Goal: Task Accomplishment & Management: Manage account settings

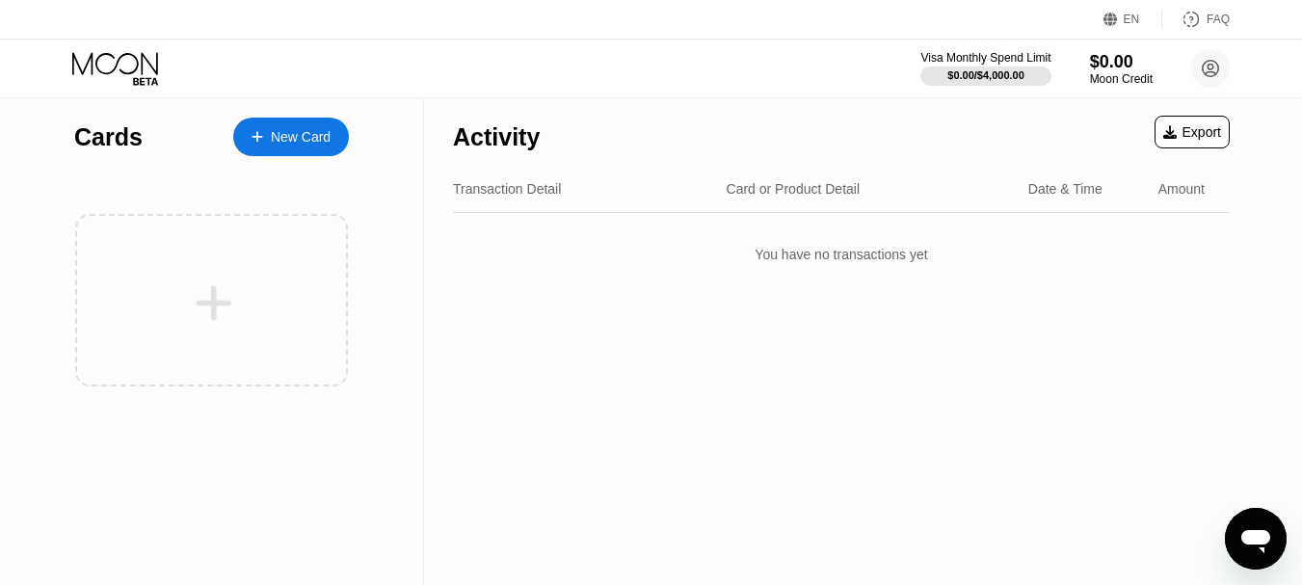
click at [1131, 17] on div "EN" at bounding box center [1131, 19] width 16 height 13
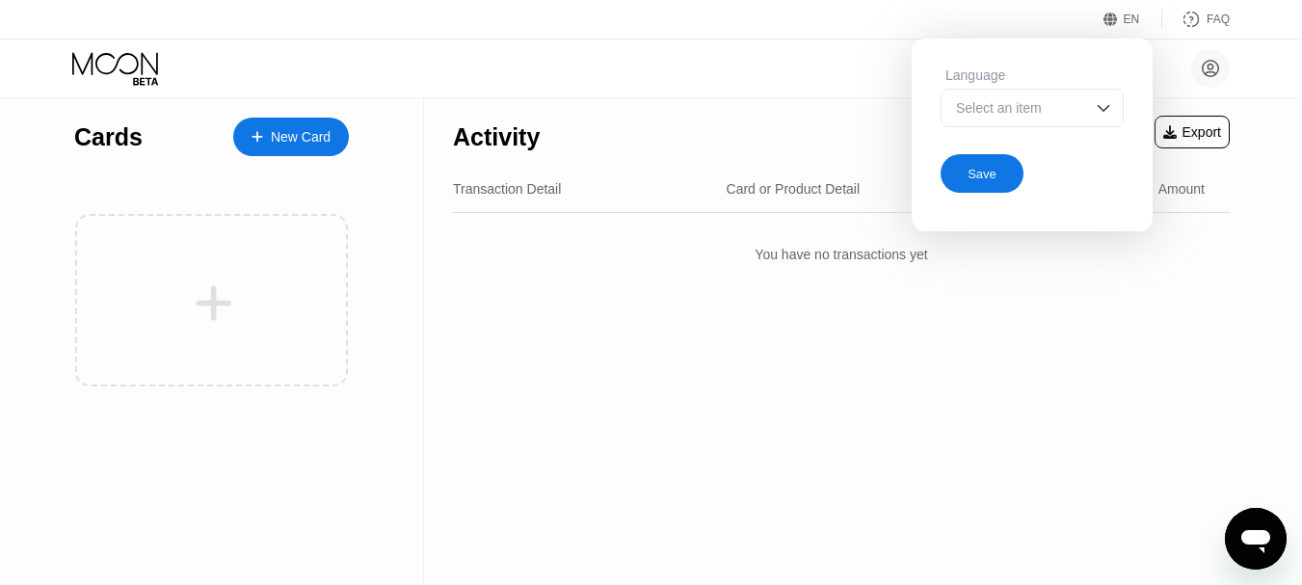
click at [1096, 98] on div "Select an item" at bounding box center [1031, 108] width 183 height 39
click at [1062, 122] on div "Select an item" at bounding box center [1031, 108] width 183 height 39
click at [1100, 109] on img at bounding box center [1103, 107] width 19 height 19
click at [1034, 70] on div "Language" at bounding box center [1031, 74] width 183 height 15
click at [1105, 110] on img at bounding box center [1103, 107] width 19 height 19
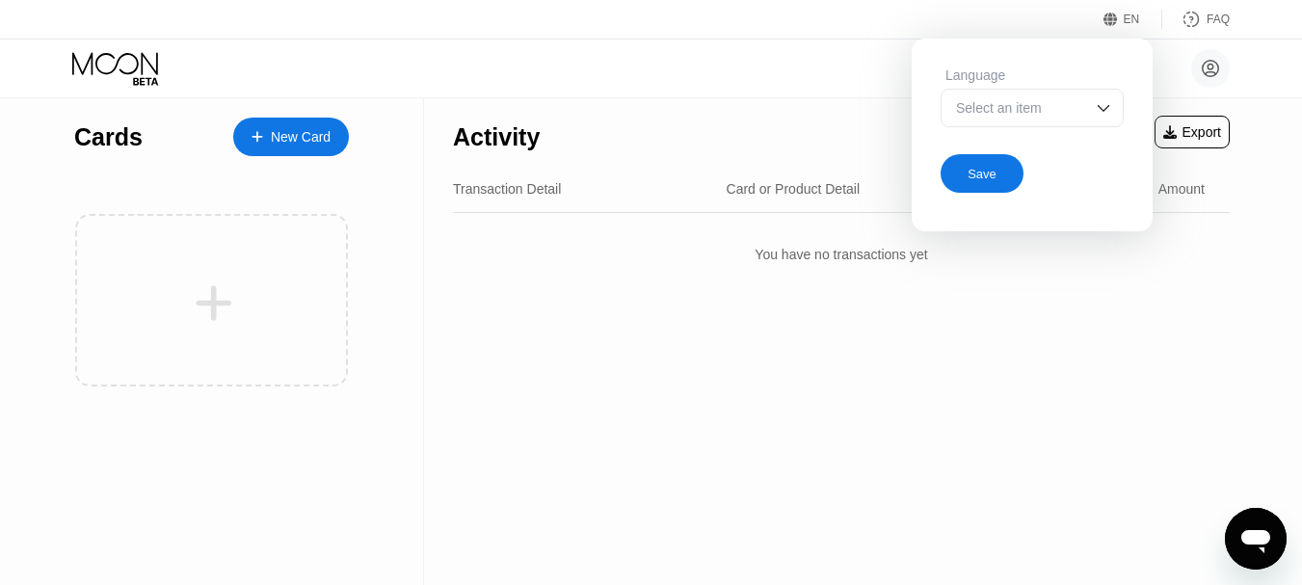
click at [1105, 110] on img at bounding box center [1103, 107] width 19 height 19
click at [1010, 162] on div at bounding box center [1031, 146] width 181 height 39
click at [1085, 338] on div "Activity Export Transaction Detail Card or Product Detail Date & Time Amount Yo…" at bounding box center [841, 341] width 834 height 487
click at [988, 176] on div "Save" at bounding box center [981, 174] width 29 height 16
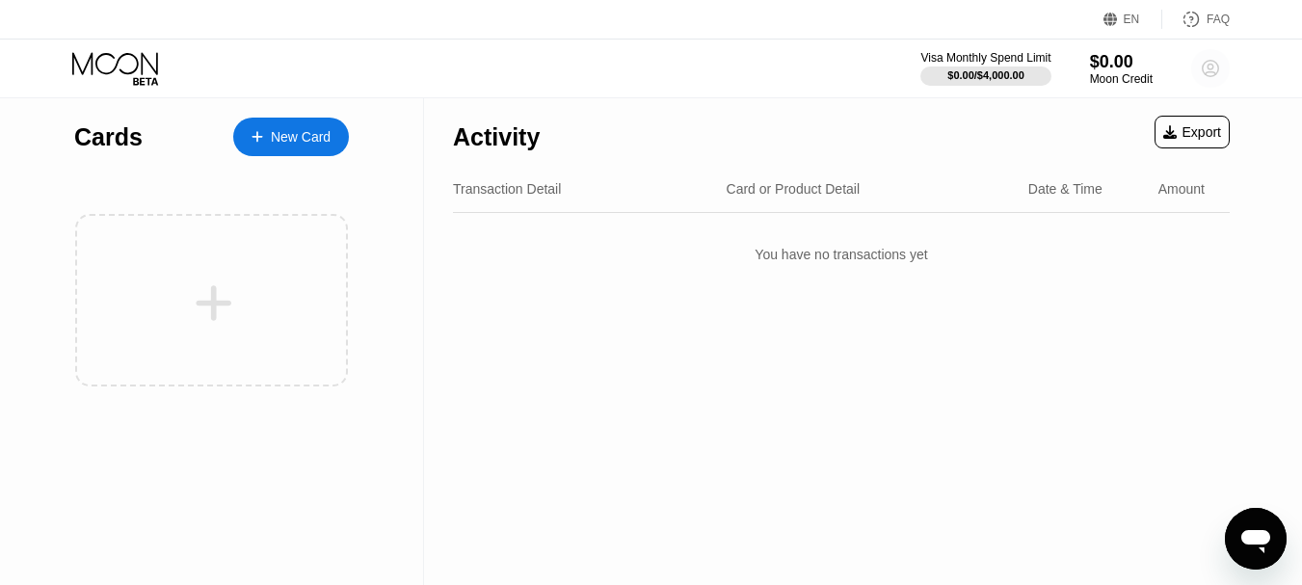
click at [1216, 65] on circle at bounding box center [1210, 68] width 39 height 39
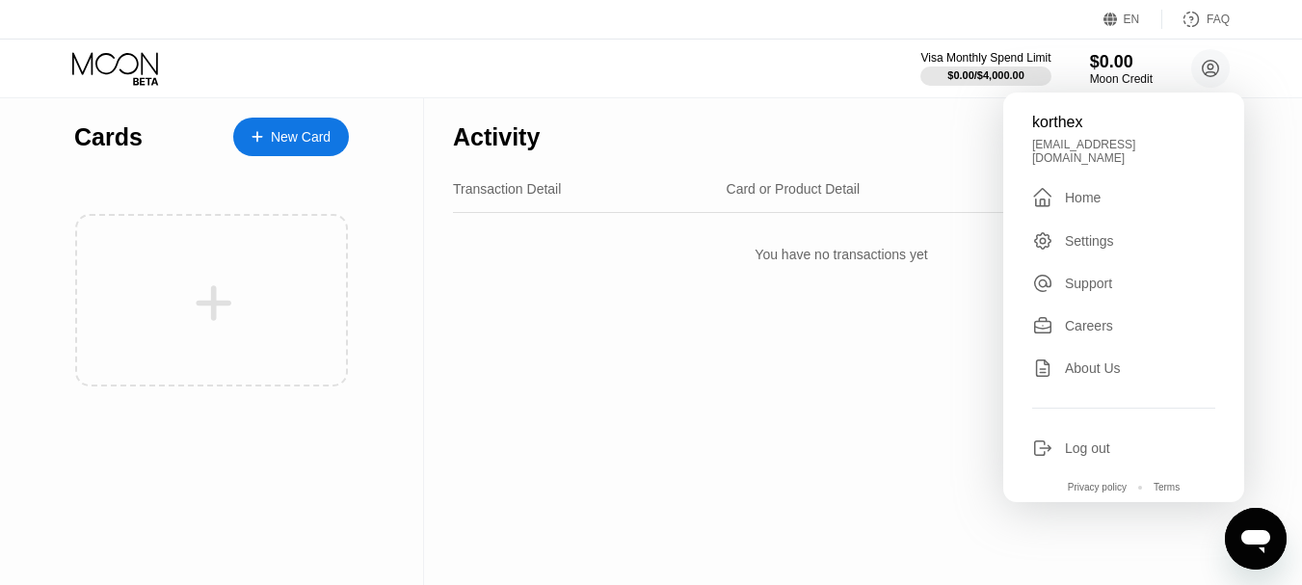
click at [1081, 238] on div "Settings" at bounding box center [1089, 240] width 49 height 15
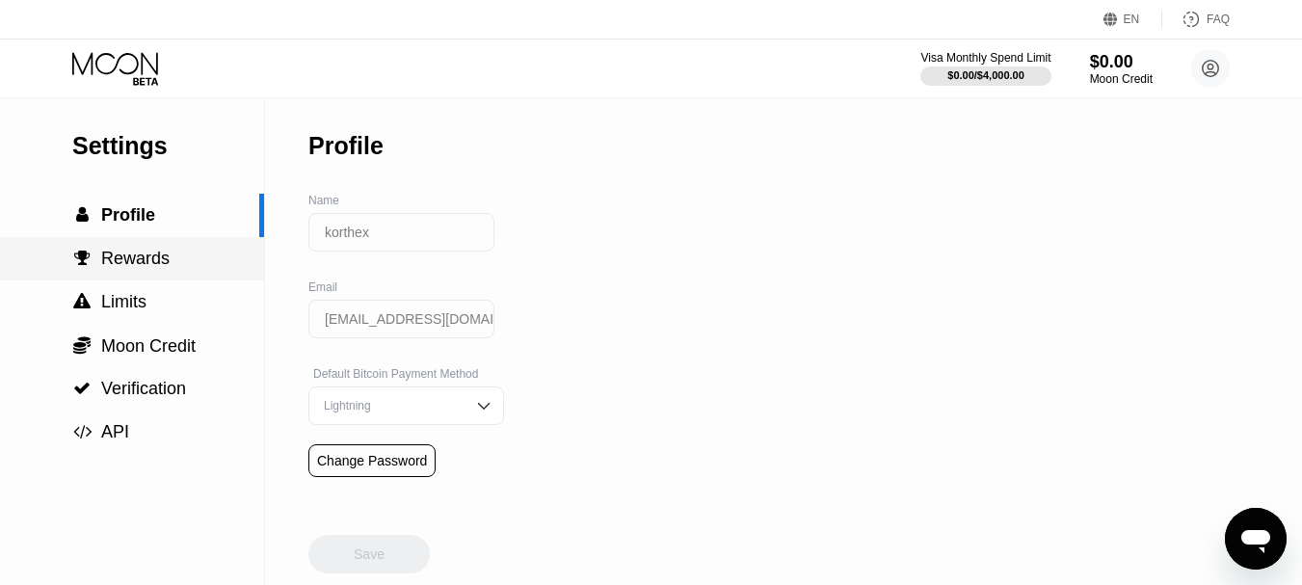
click at [126, 267] on span "Rewards" at bounding box center [135, 258] width 68 height 19
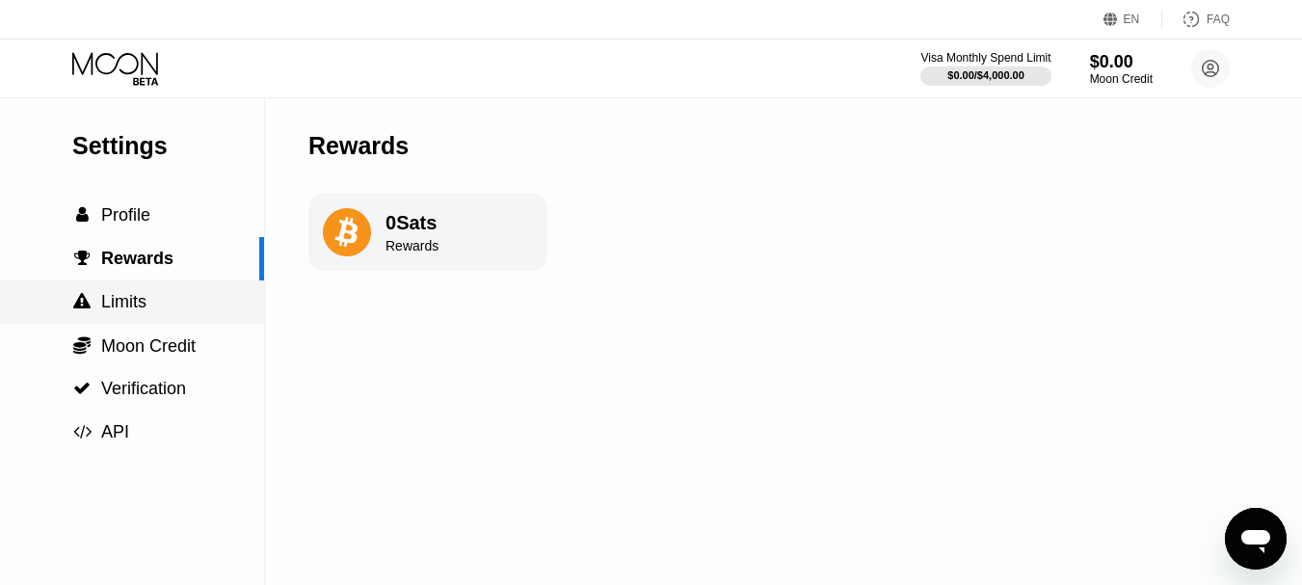
click at [134, 310] on span "Limits" at bounding box center [123, 301] width 45 height 19
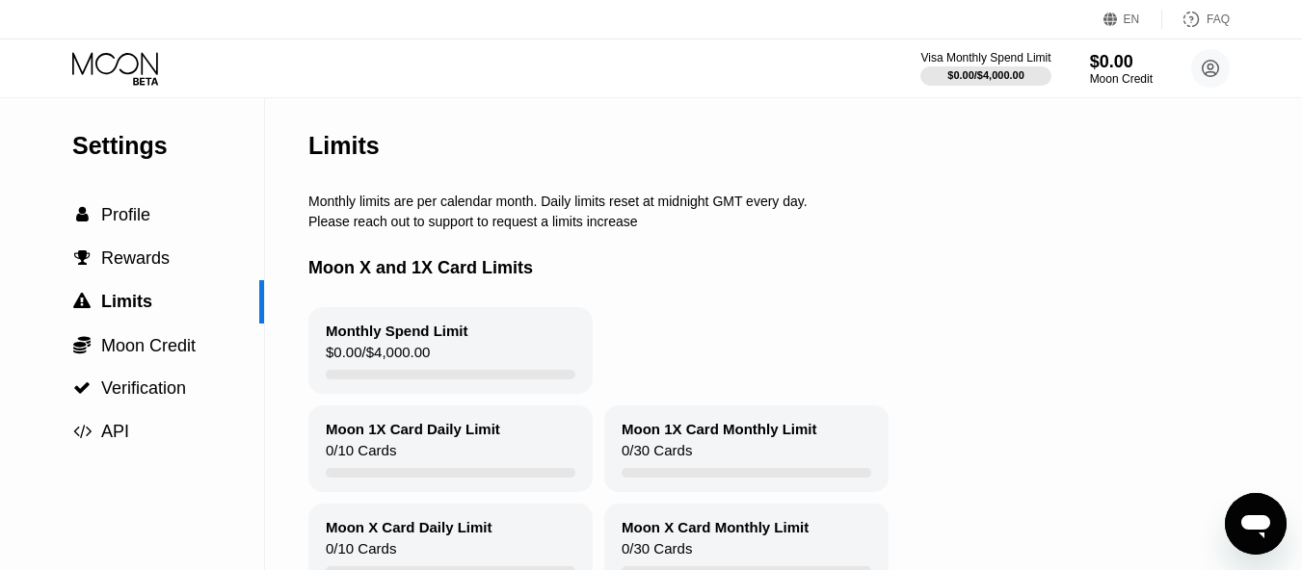
click at [454, 339] on div "Monthly Spend Limit" at bounding box center [397, 331] width 143 height 16
click at [351, 352] on div "Monthly Spend Limit $0.00 / $4,000.00" at bounding box center [450, 350] width 284 height 87
click at [190, 352] on span "Moon Credit" at bounding box center [148, 345] width 94 height 19
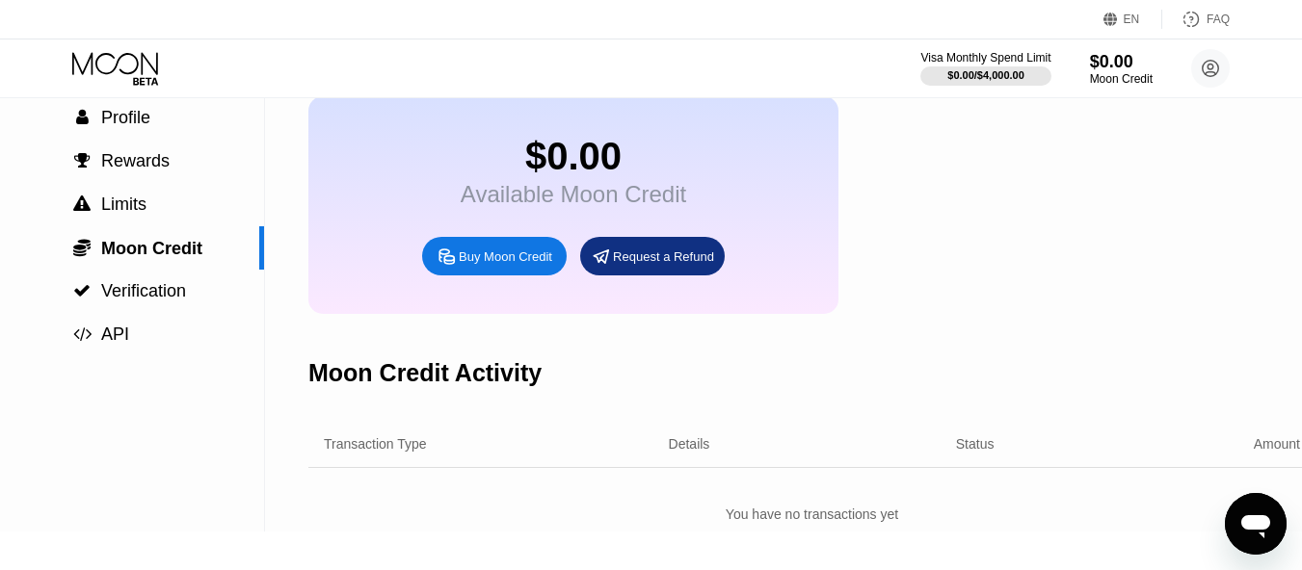
scroll to position [91, 0]
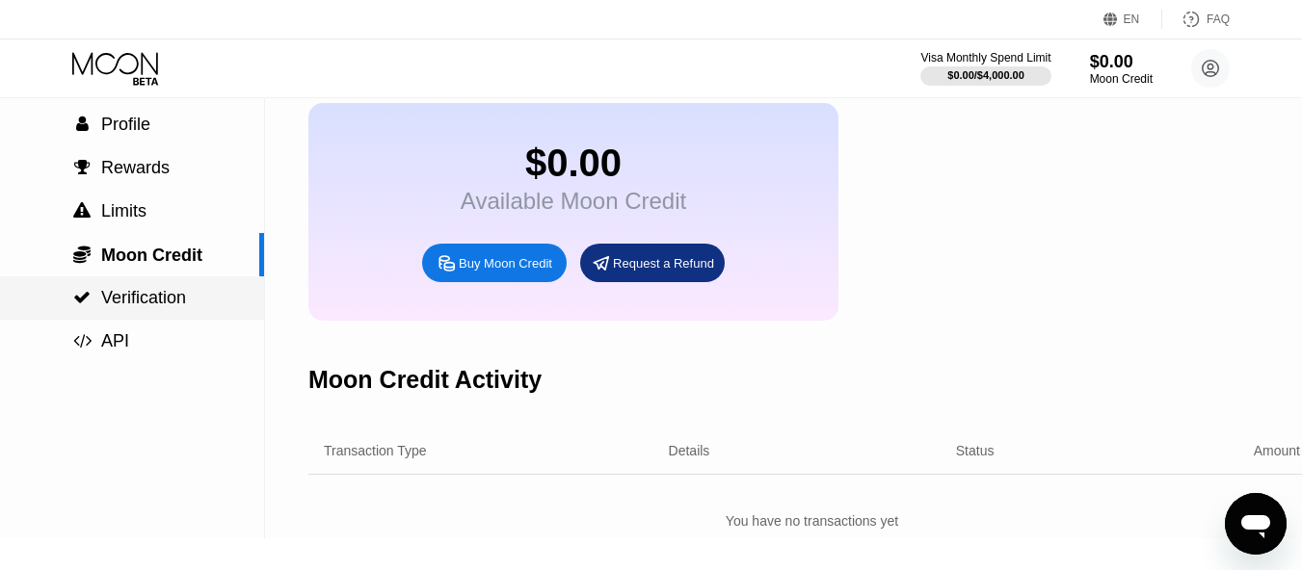
click at [130, 315] on div " Verification" at bounding box center [132, 298] width 264 height 43
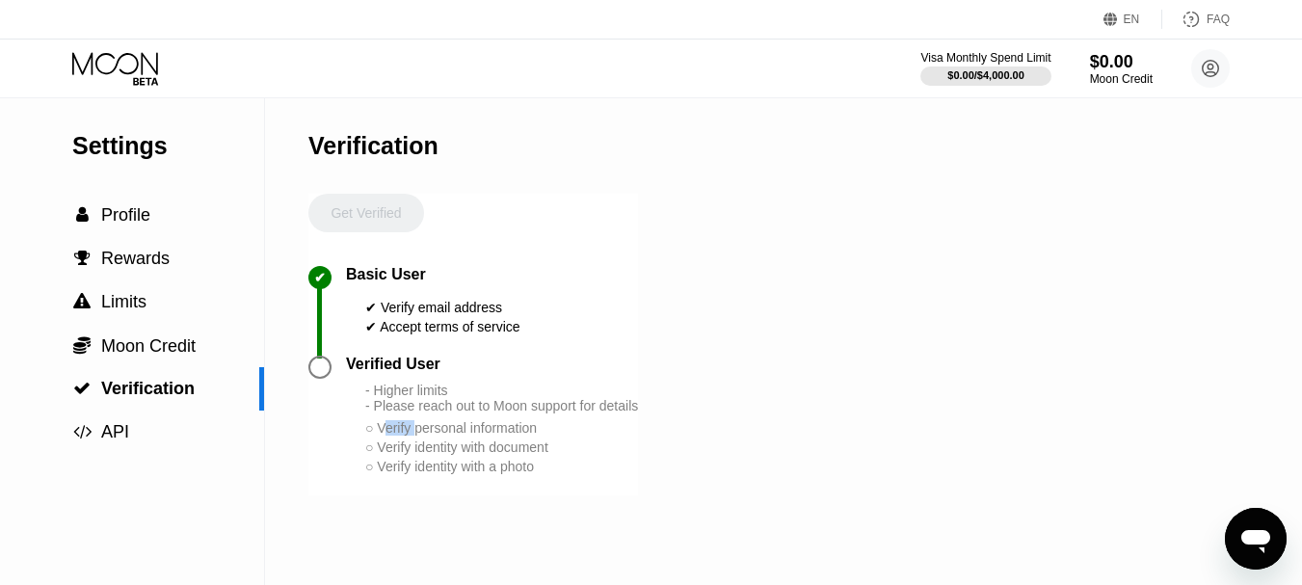
drag, startPoint x: 389, startPoint y: 457, endPoint x: 421, endPoint y: 457, distance: 31.8
click at [421, 435] on div "○ Verify personal information" at bounding box center [501, 427] width 273 height 15
click at [386, 406] on div "- Higher limits - Please reach out to Moon support for details" at bounding box center [501, 397] width 273 height 31
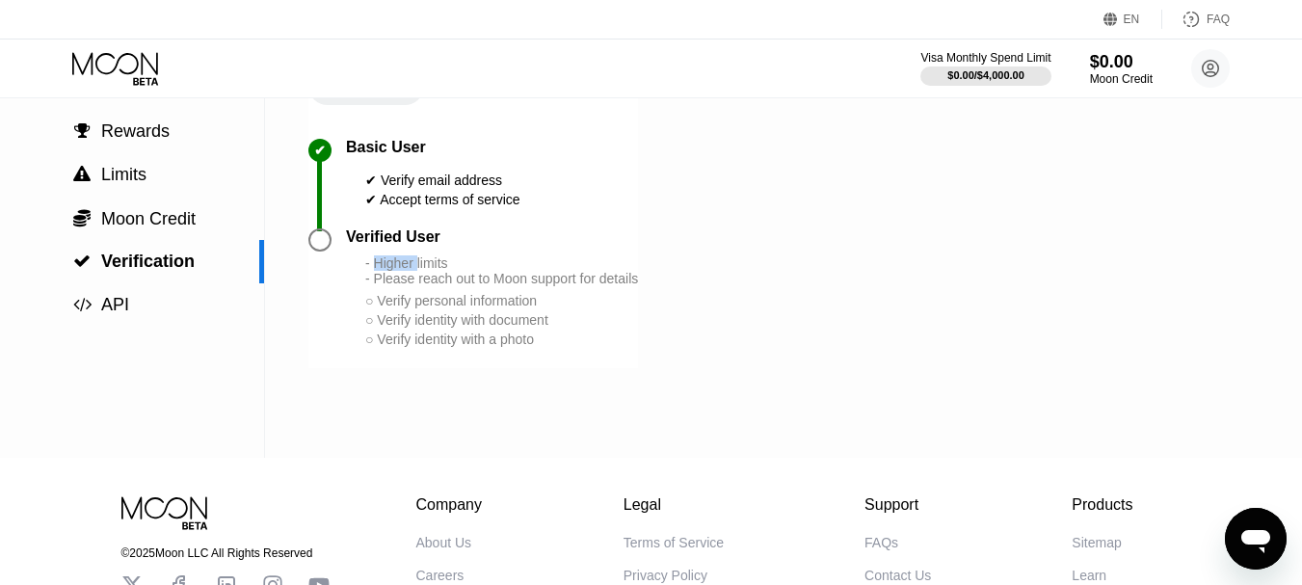
scroll to position [96, 0]
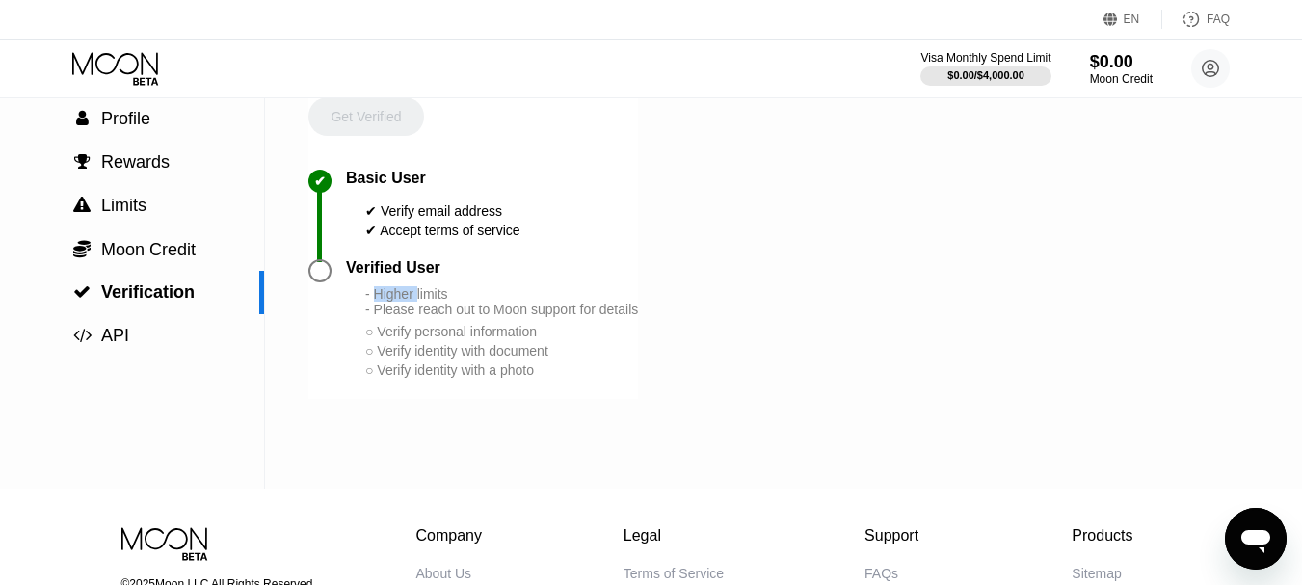
click at [358, 355] on div "Verified User - Higher limits - Please reach out to Moon support for details ○ …" at bounding box center [492, 319] width 292 height 120
click at [372, 378] on div "○ Verify identity with a photo" at bounding box center [501, 369] width 273 height 15
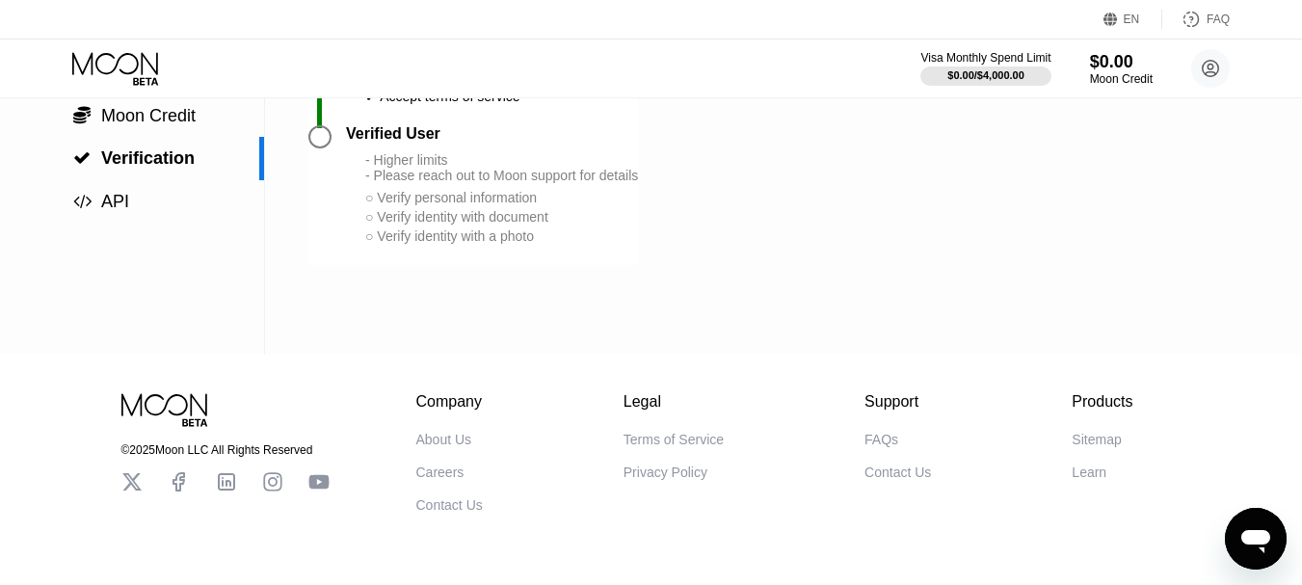
scroll to position [199, 0]
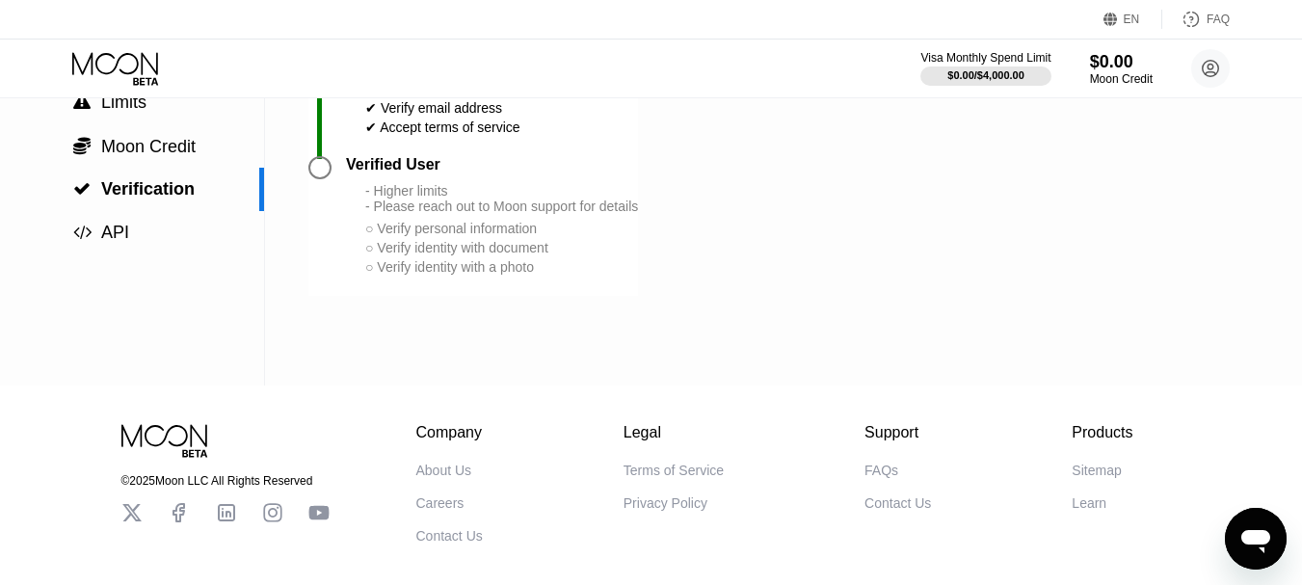
click at [379, 238] on div "- Higher limits - Please reach out to Moon support for details ○ Verify persona…" at bounding box center [501, 229] width 273 height 93
click at [371, 236] on div "○ Verify personal information" at bounding box center [501, 228] width 273 height 15
click at [323, 179] on div at bounding box center [319, 167] width 23 height 23
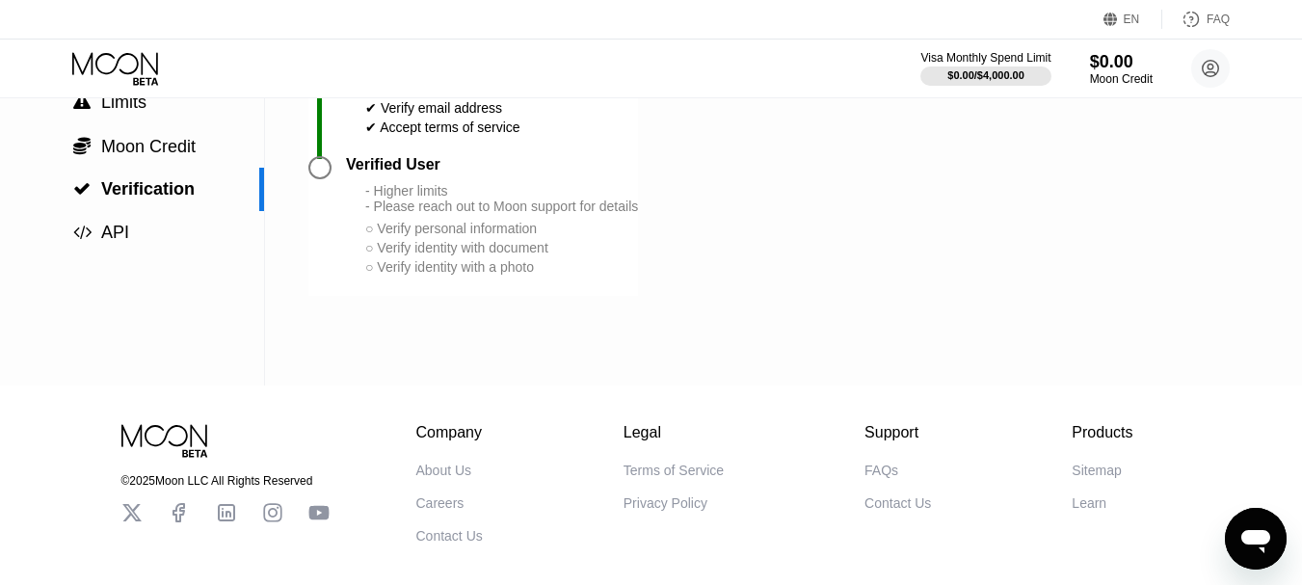
click at [391, 173] on div "Verified User" at bounding box center [393, 164] width 94 height 17
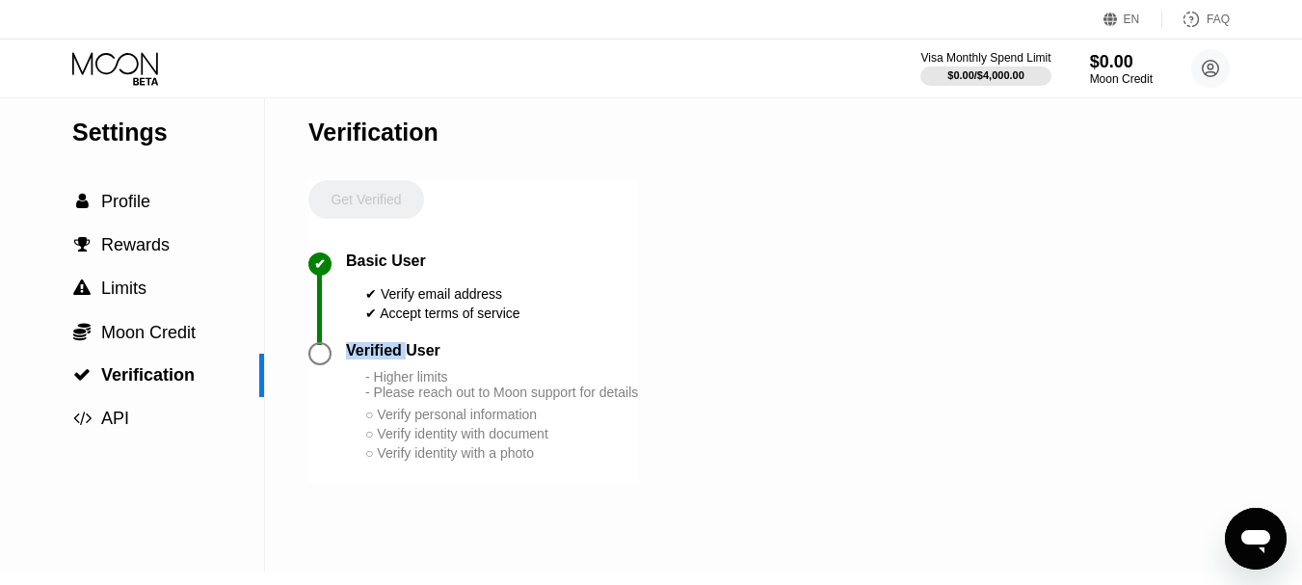
scroll to position [0, 0]
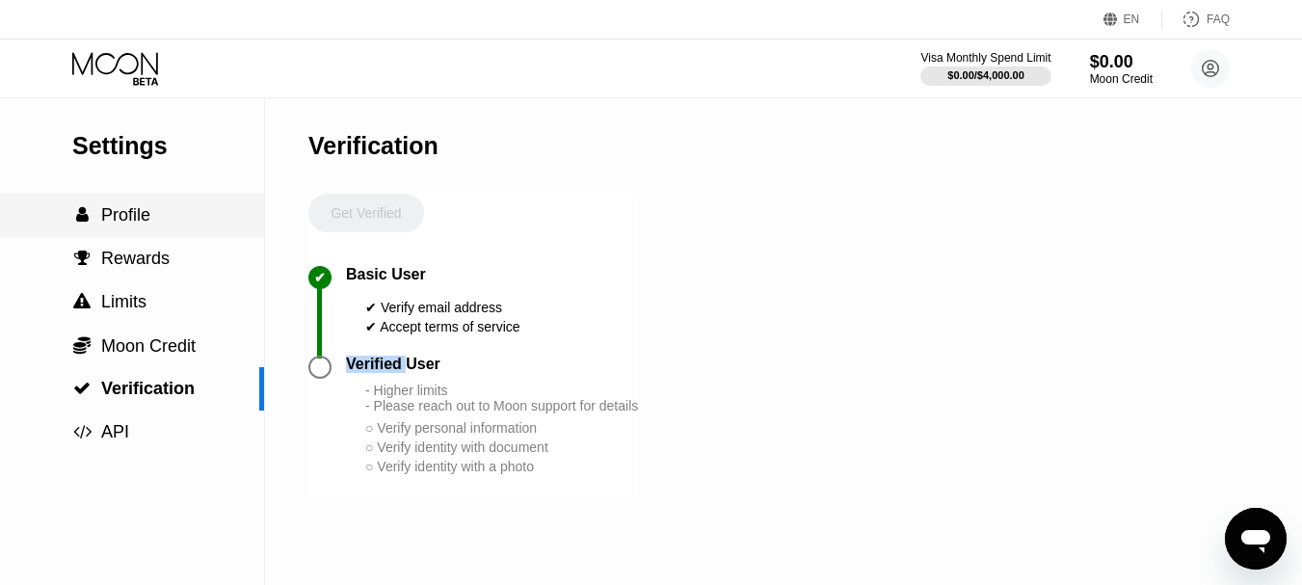
click at [145, 211] on span "Profile" at bounding box center [125, 214] width 49 height 19
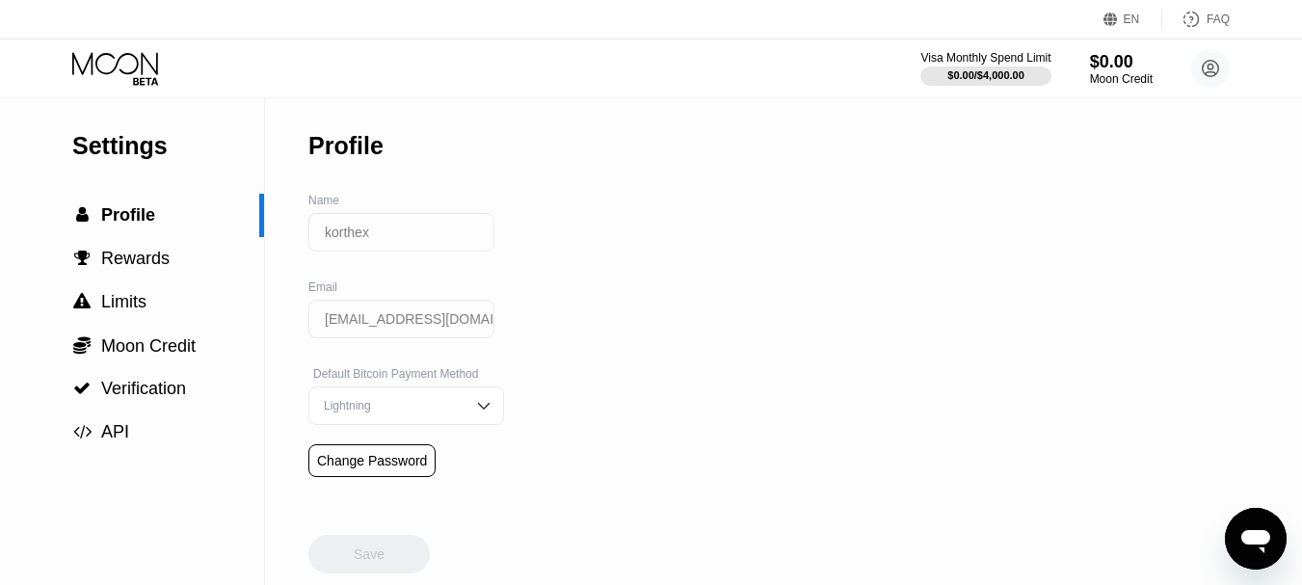
click at [411, 242] on input "korthex" at bounding box center [401, 232] width 186 height 39
click at [409, 239] on input "korthex" at bounding box center [401, 232] width 186 height 39
click at [409, 238] on input "korthex" at bounding box center [401, 232] width 186 height 39
click at [655, 422] on div "Settings  Profile  Rewards  Limits  Moon Credit  Verification  API Profil…" at bounding box center [651, 341] width 1302 height 487
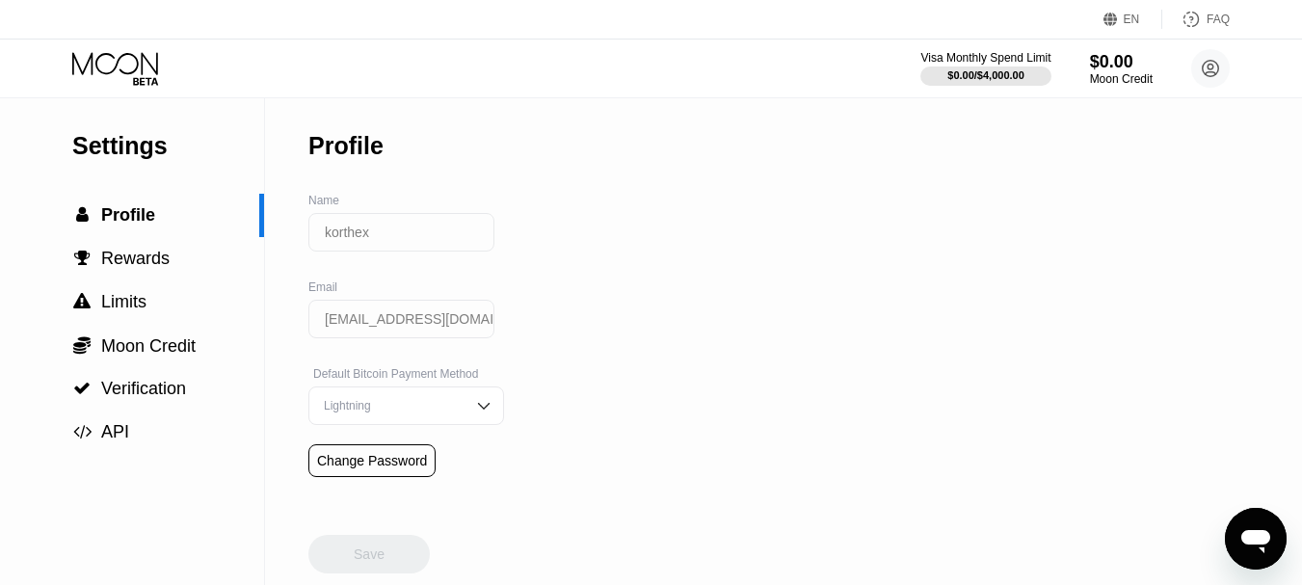
click at [413, 318] on input "[EMAIL_ADDRESS][DOMAIN_NAME]" at bounding box center [401, 319] width 186 height 39
click at [387, 237] on input "korthex" at bounding box center [401, 232] width 186 height 39
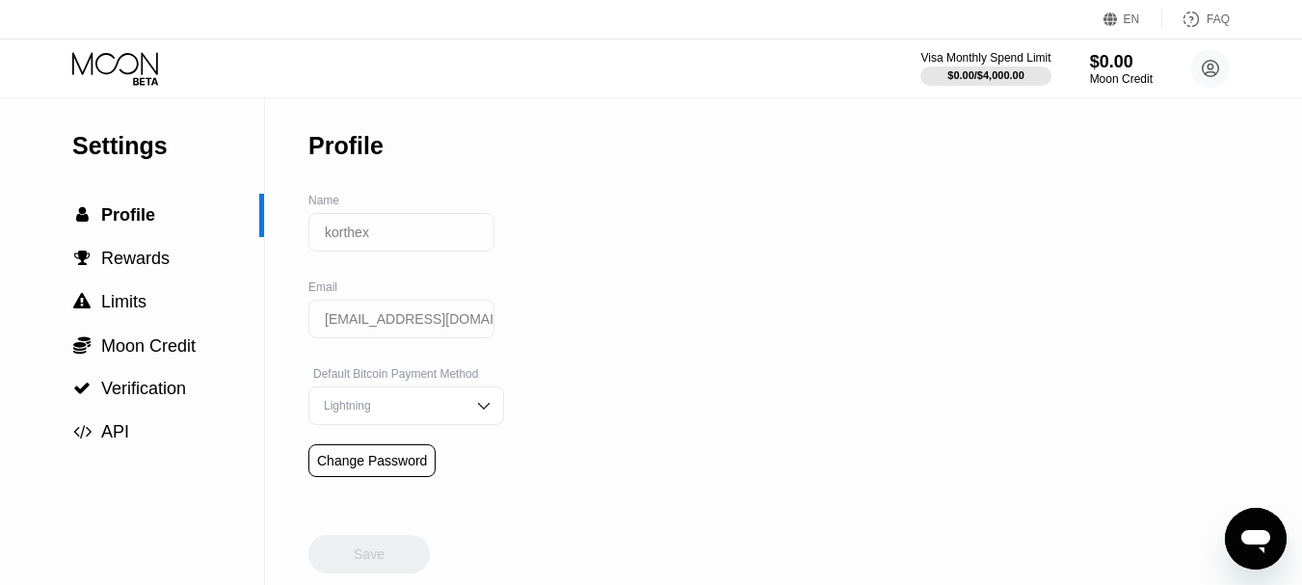
click at [387, 237] on input "korthex" at bounding box center [401, 232] width 186 height 39
click at [376, 236] on input "korthex" at bounding box center [401, 232] width 186 height 39
click at [125, 388] on span "Verification" at bounding box center [143, 388] width 85 height 19
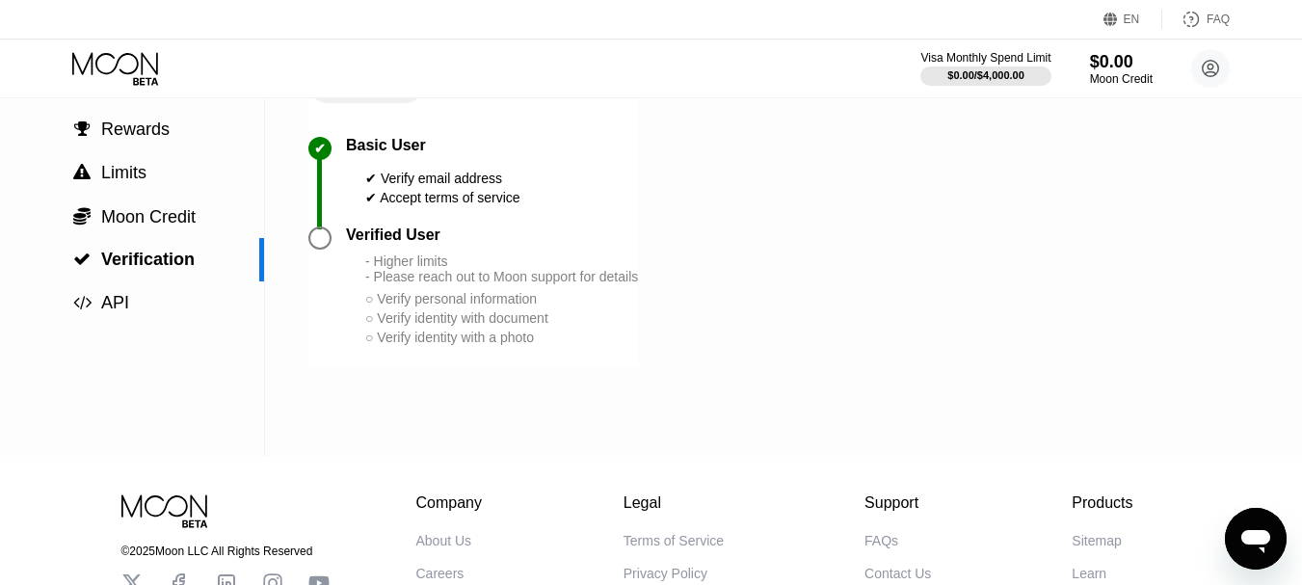
scroll to position [96, 0]
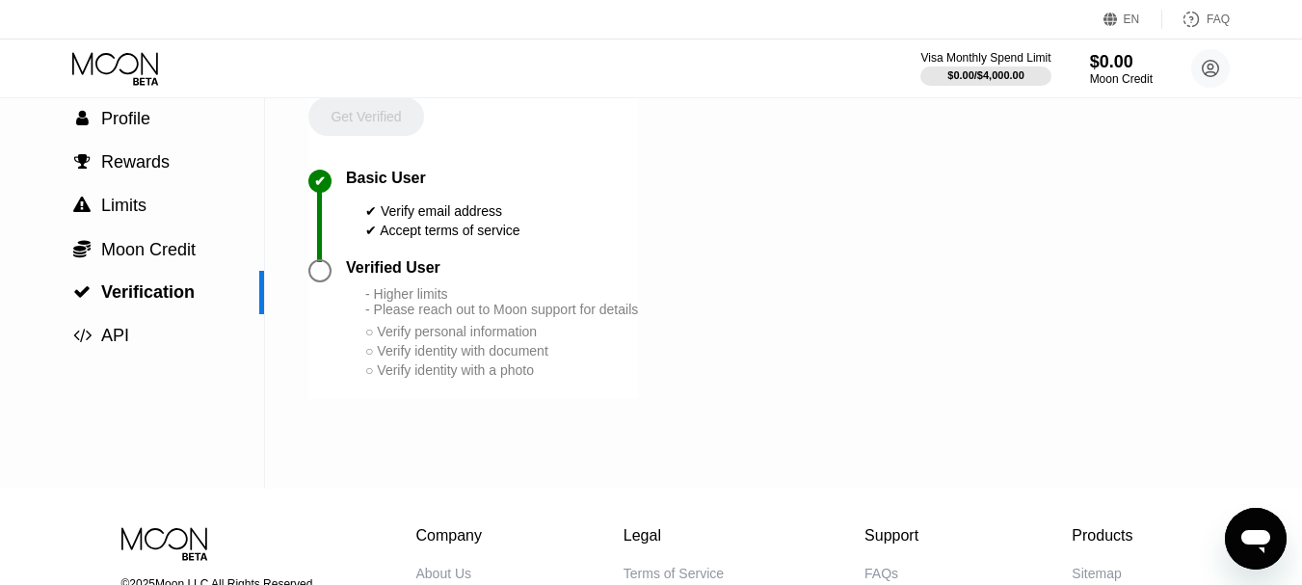
click at [320, 281] on div at bounding box center [319, 270] width 23 height 23
click at [463, 317] on div "- Higher limits - Please reach out to Moon support for details" at bounding box center [501, 301] width 273 height 31
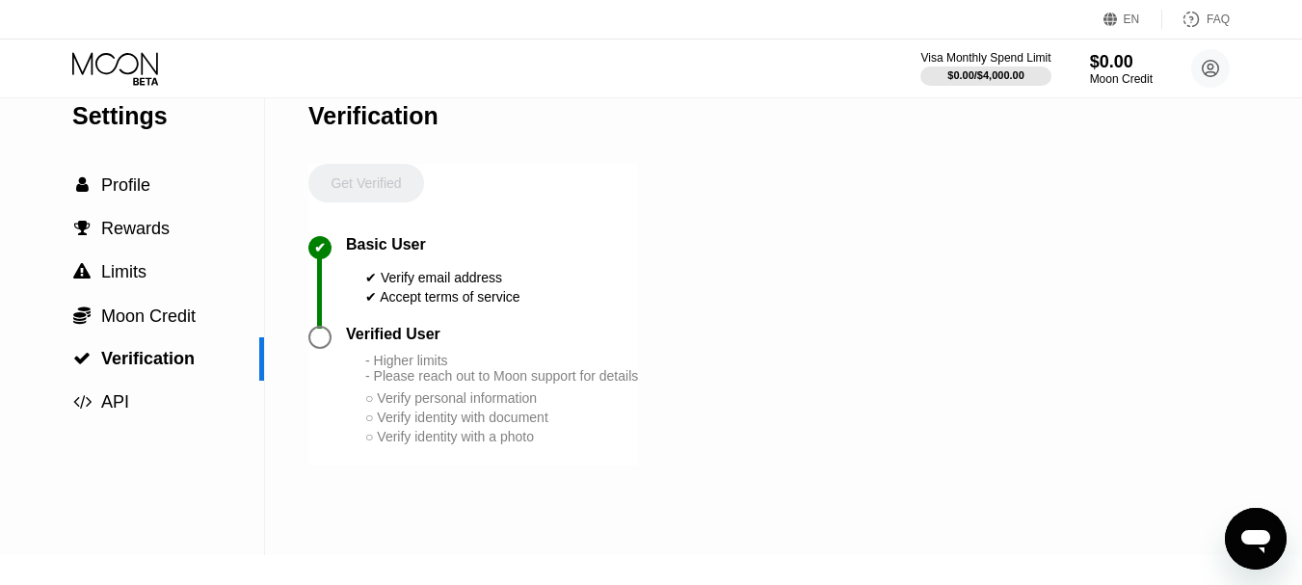
scroll to position [0, 0]
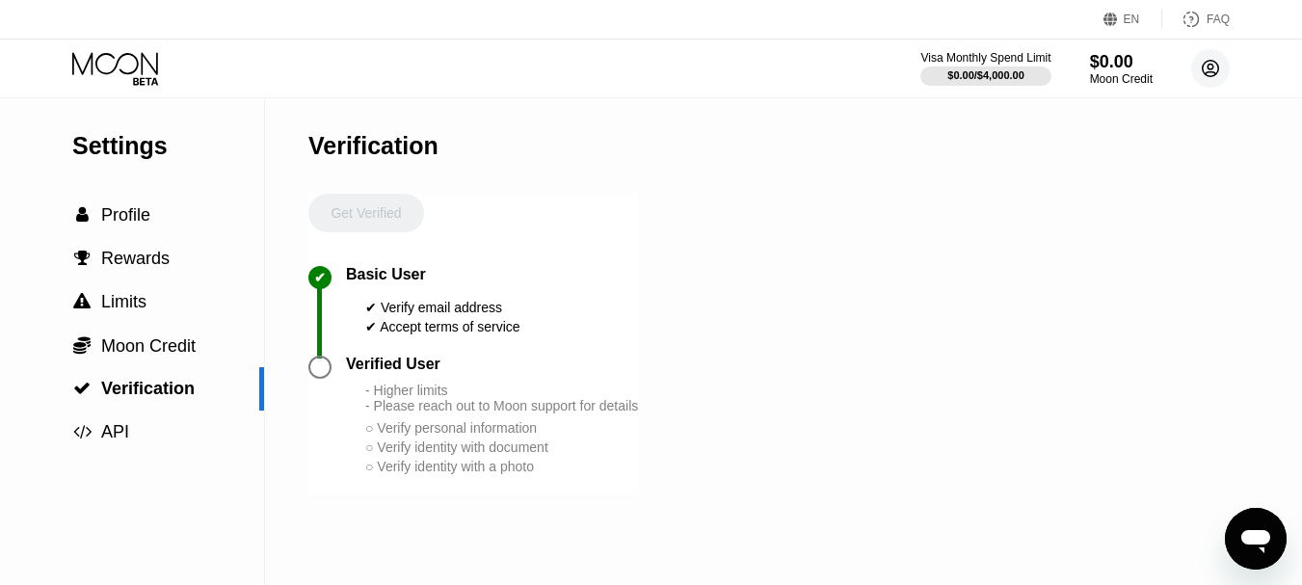
click at [1210, 60] on circle at bounding box center [1210, 68] width 39 height 39
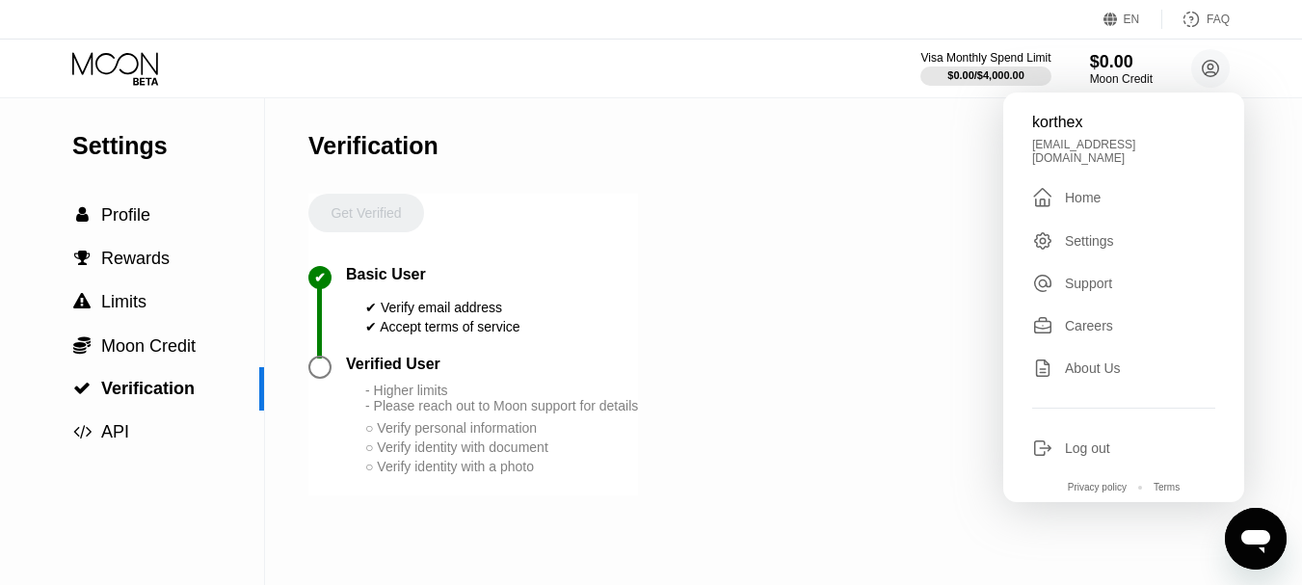
click at [1095, 190] on div "Home" at bounding box center [1083, 197] width 36 height 15
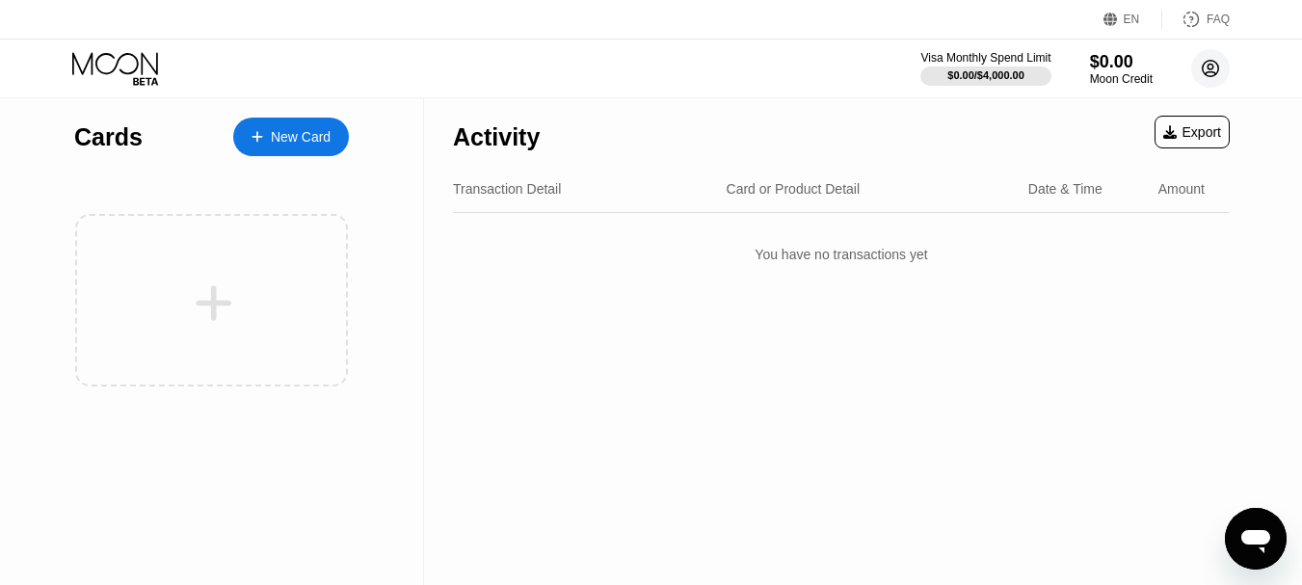
click at [1214, 70] on circle at bounding box center [1210, 68] width 39 height 39
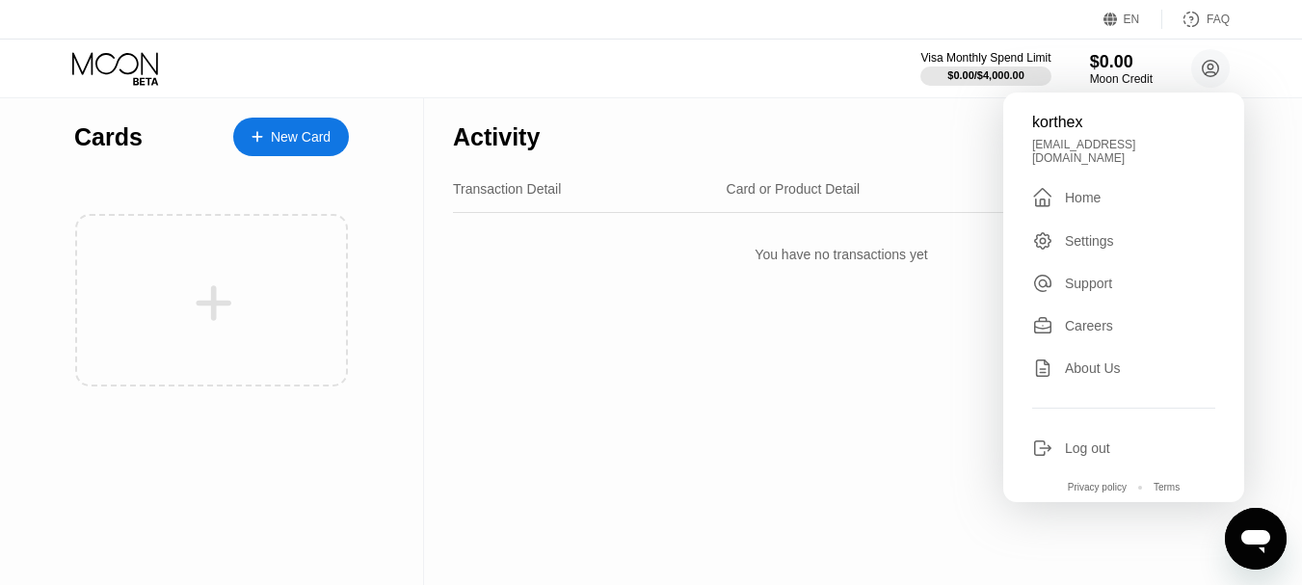
click at [1074, 148] on div "[EMAIL_ADDRESS][DOMAIN_NAME]" at bounding box center [1123, 151] width 183 height 27
click at [1080, 233] on div "Settings" at bounding box center [1089, 240] width 49 height 15
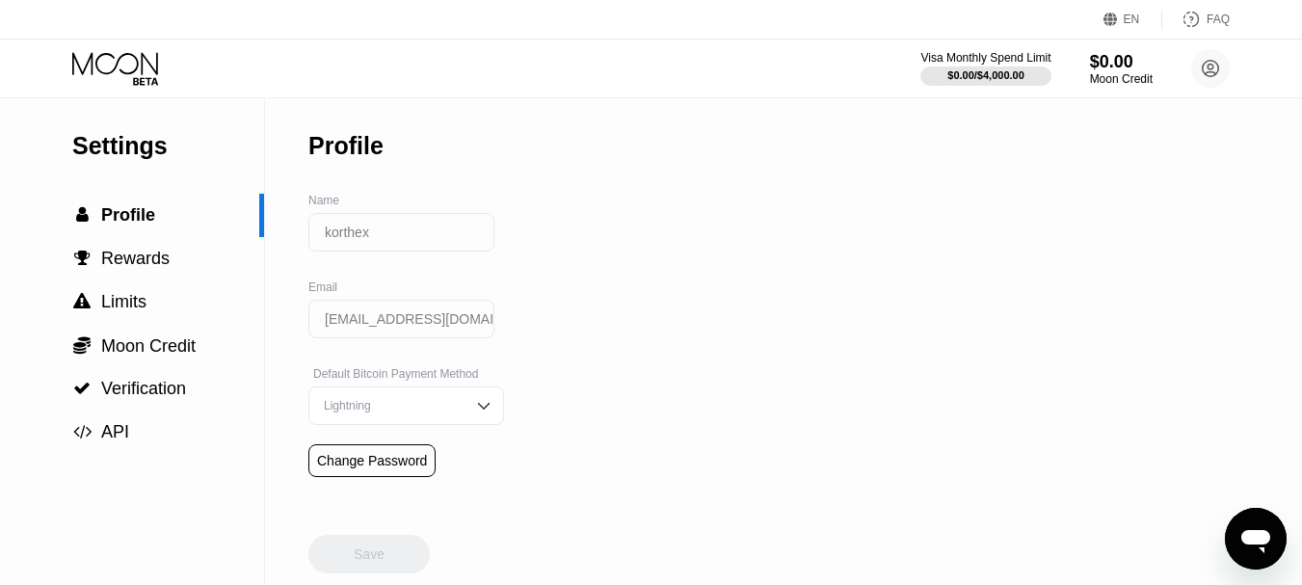
click at [374, 319] on input "[EMAIL_ADDRESS][DOMAIN_NAME]" at bounding box center [401, 319] width 186 height 39
click at [447, 409] on div "Lightning" at bounding box center [391, 405] width 145 height 13
click at [419, 374] on div "On-Chain" at bounding box center [406, 366] width 174 height 13
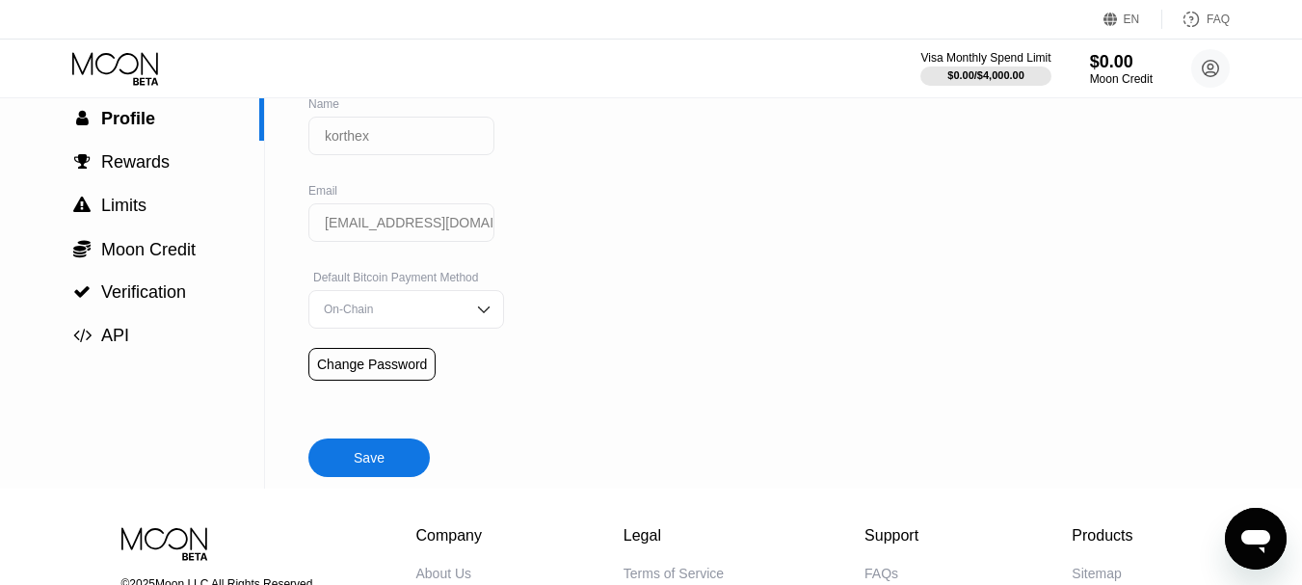
click at [391, 473] on div "Save" at bounding box center [368, 457] width 121 height 39
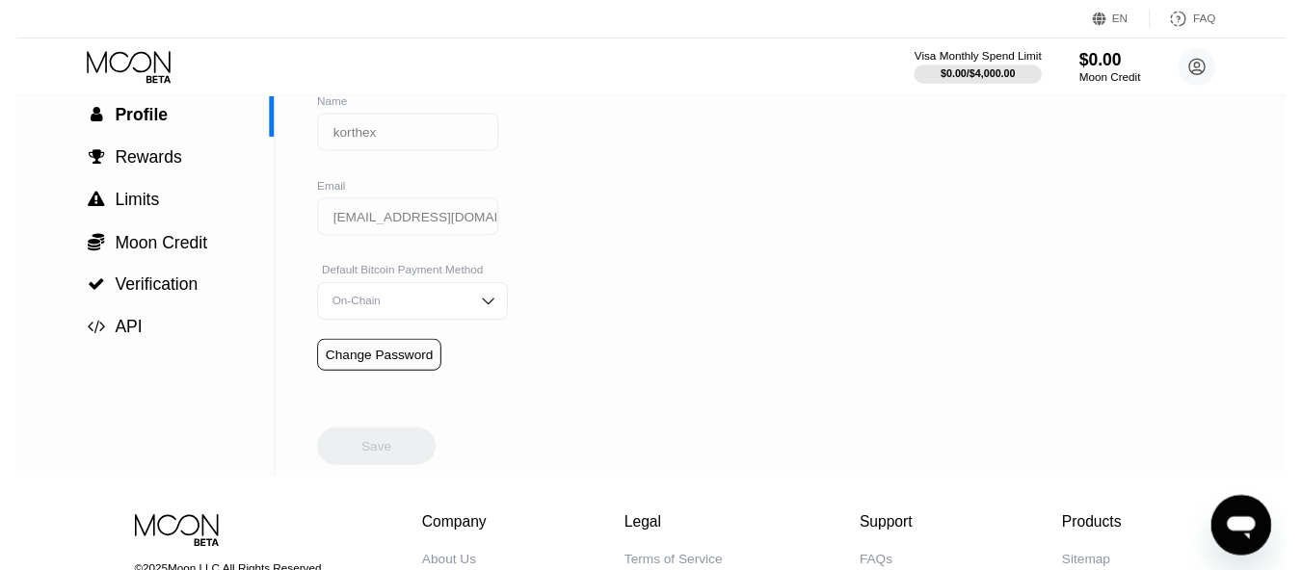
scroll to position [0, 0]
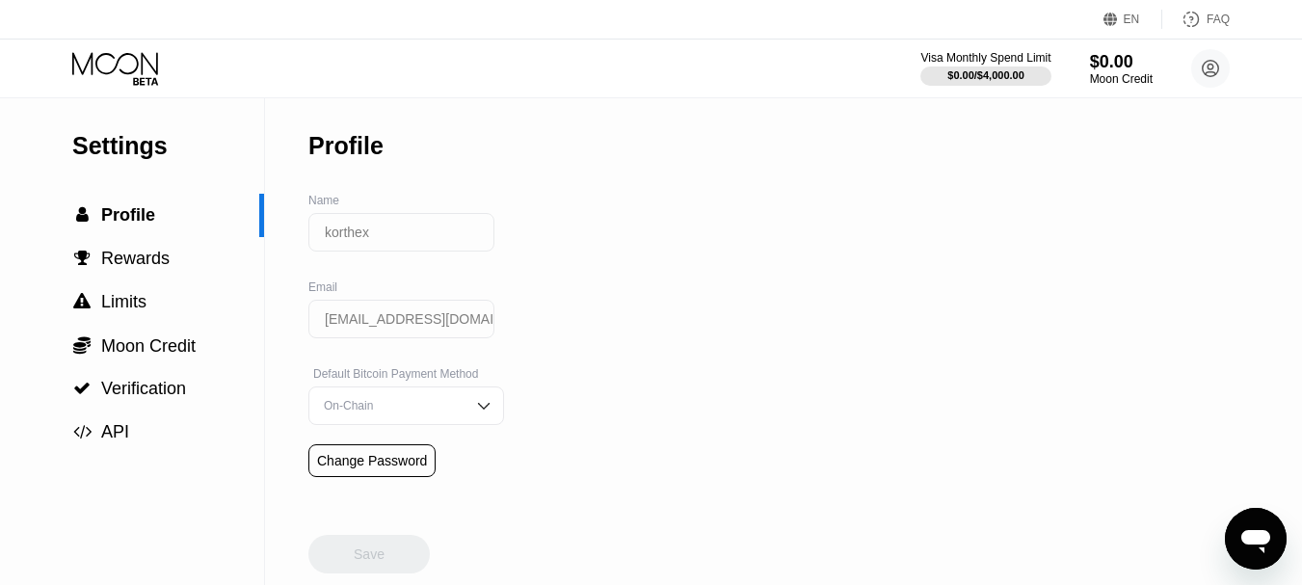
click at [442, 248] on input "korthex" at bounding box center [401, 232] width 186 height 39
click at [94, 250] on div " Rewards" at bounding box center [132, 258] width 264 height 43
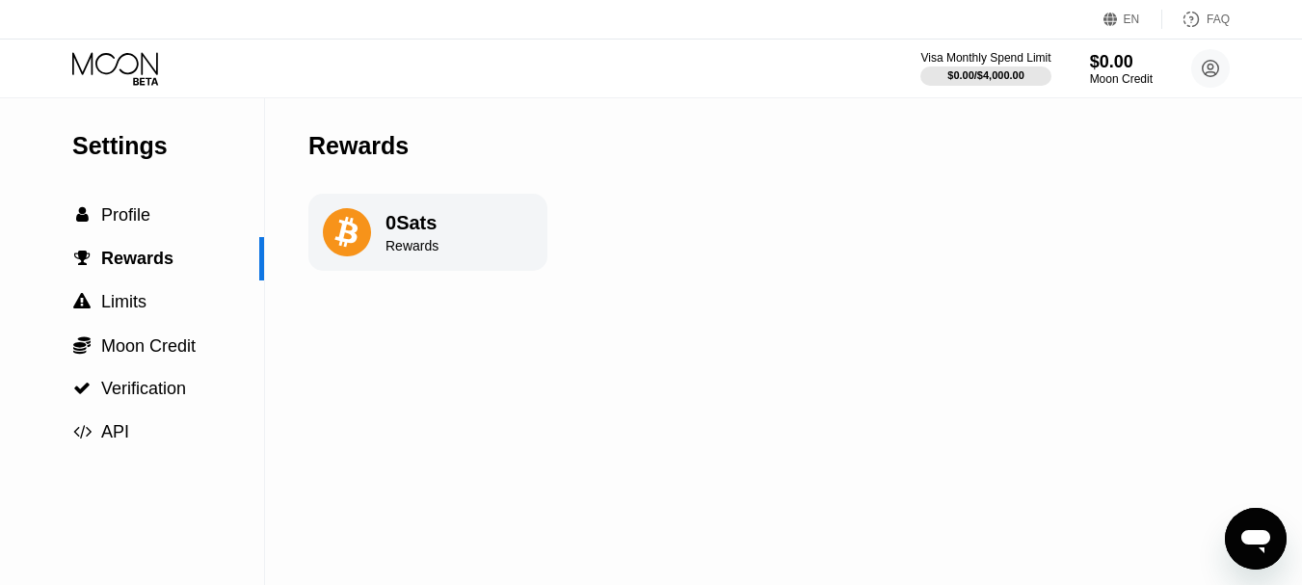
click at [519, 218] on div "0 Sats Rewards" at bounding box center [427, 232] width 239 height 77
drag, startPoint x: 367, startPoint y: 239, endPoint x: 203, endPoint y: 257, distance: 164.8
click at [363, 239] on icon at bounding box center [347, 232] width 48 height 48
click at [118, 304] on span "Limits" at bounding box center [123, 301] width 45 height 19
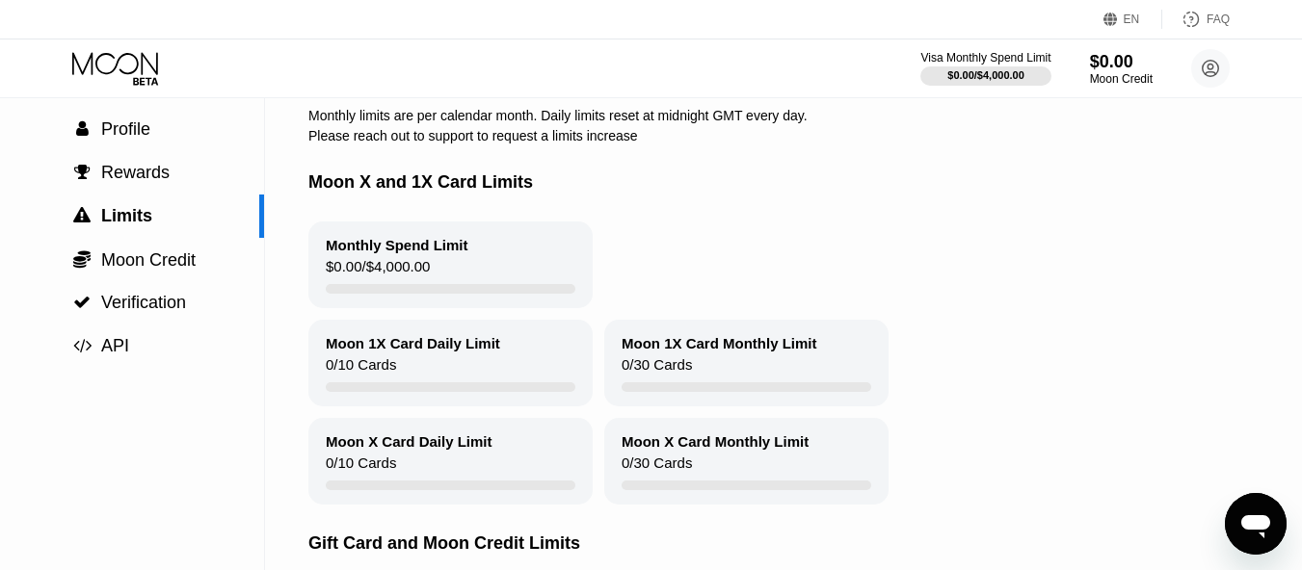
scroll to position [96, 0]
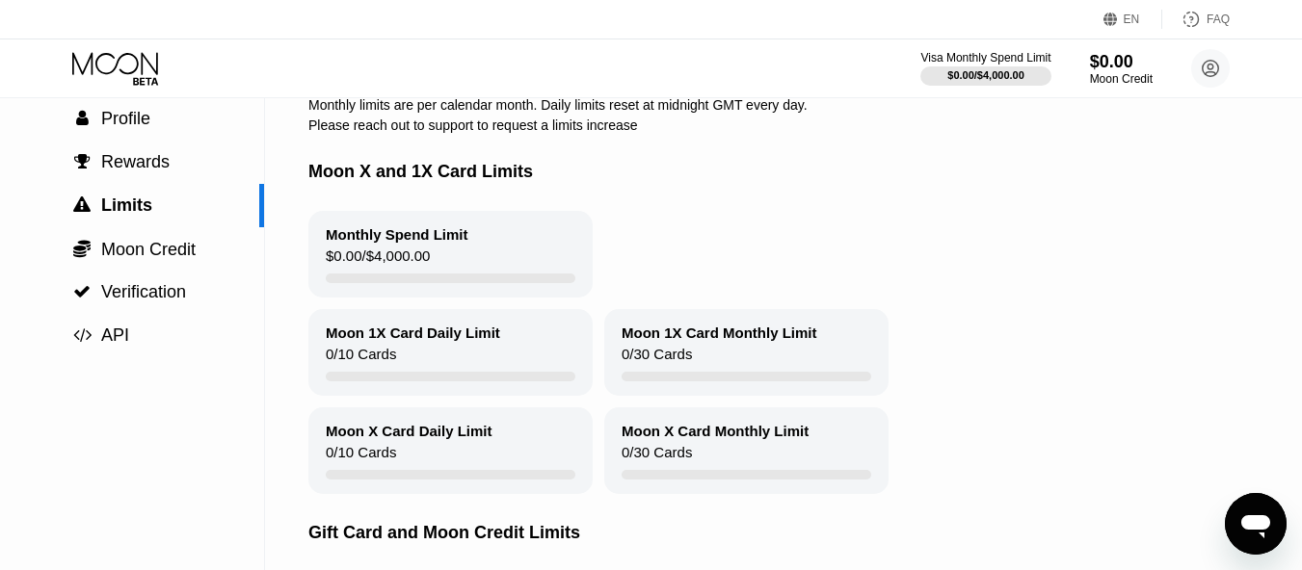
click at [392, 243] on div "Monthly Spend Limit" at bounding box center [397, 234] width 143 height 16
click at [158, 259] on span "Moon Credit" at bounding box center [148, 249] width 94 height 19
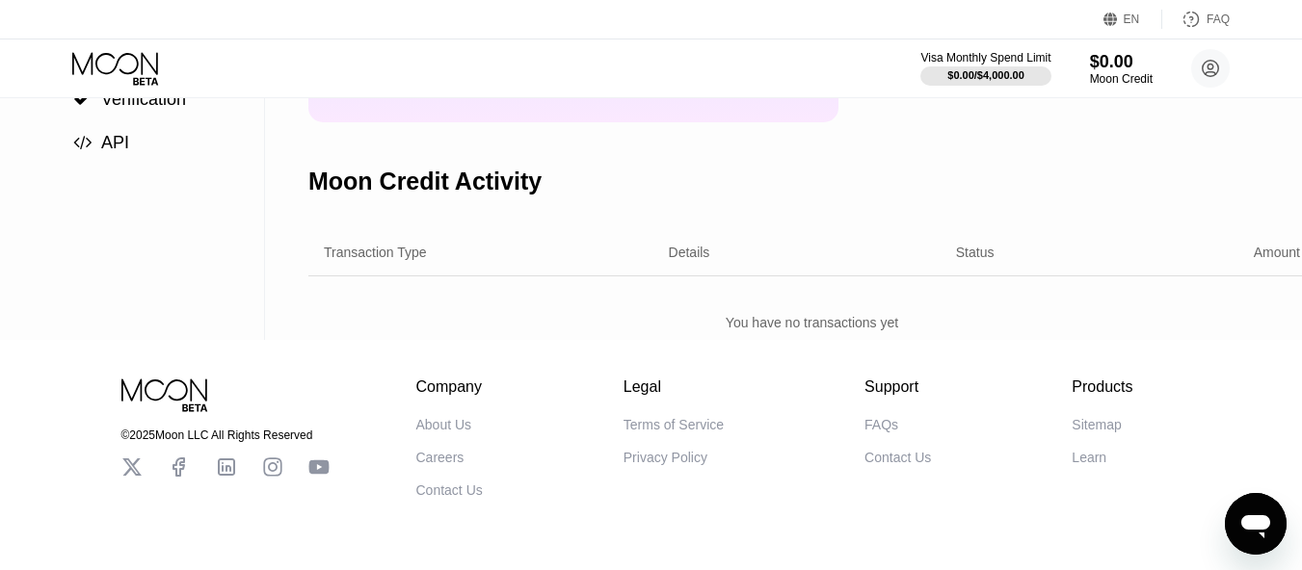
scroll to position [193, 0]
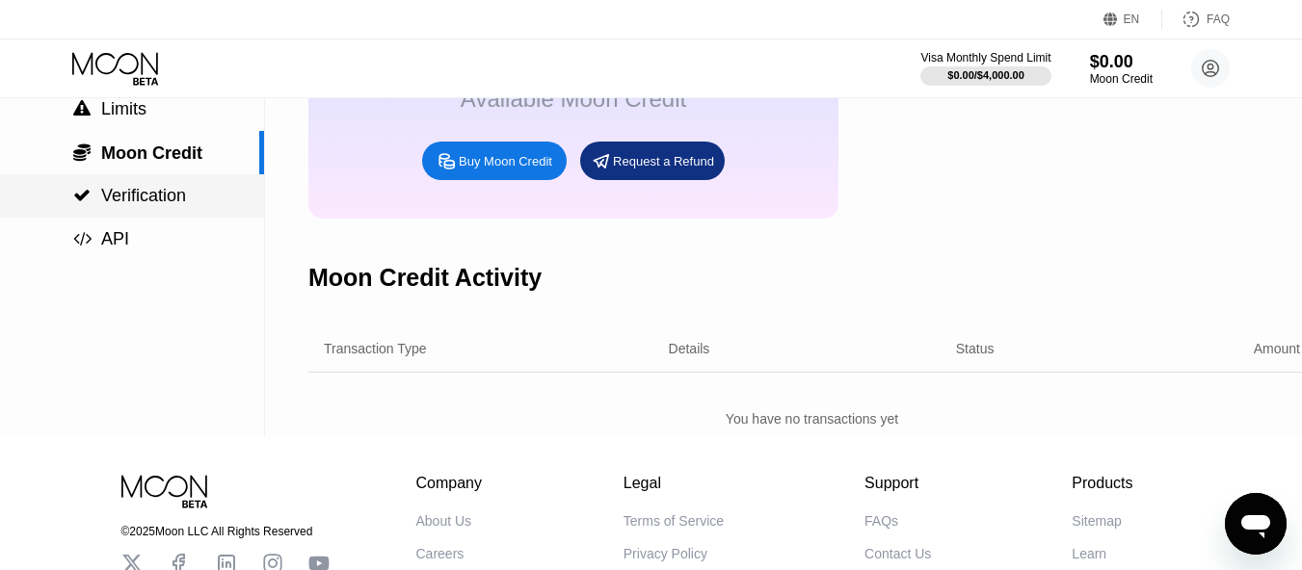
click at [168, 197] on span "Verification" at bounding box center [143, 195] width 85 height 19
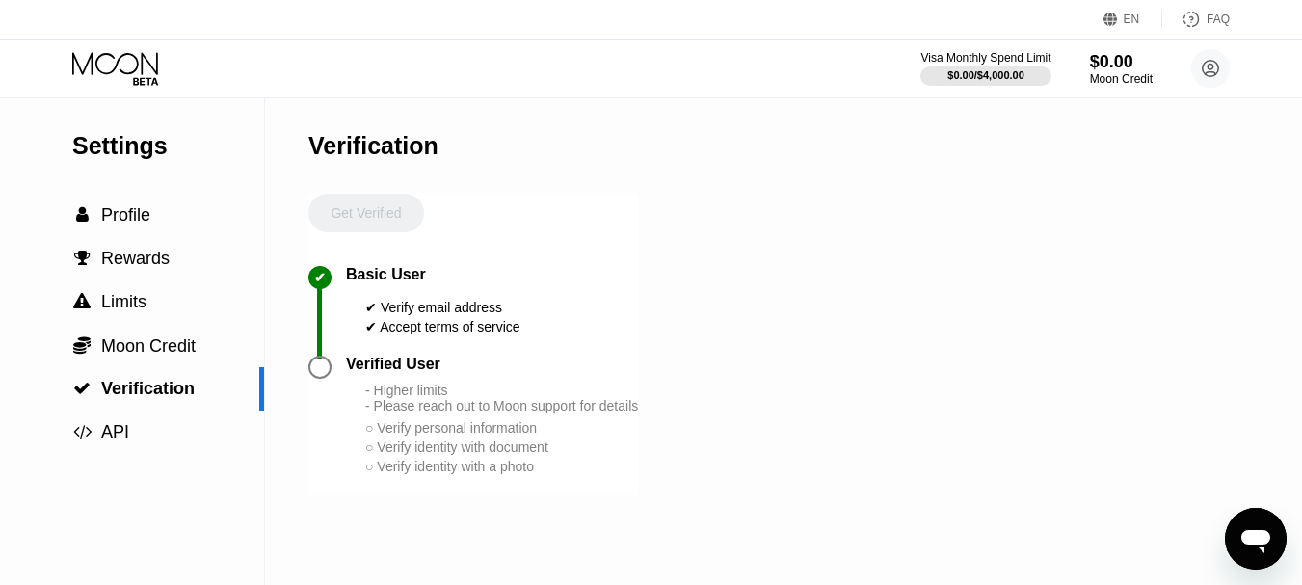
click at [372, 194] on div "Verification" at bounding box center [472, 145] width 329 height 95
click at [366, 204] on div "Get Verified" at bounding box center [366, 230] width 116 height 72
drag, startPoint x: 421, startPoint y: 326, endPoint x: 458, endPoint y: 330, distance: 36.9
click at [446, 328] on div "✔ Verify email address ✔ Accept terms of service" at bounding box center [442, 314] width 155 height 43
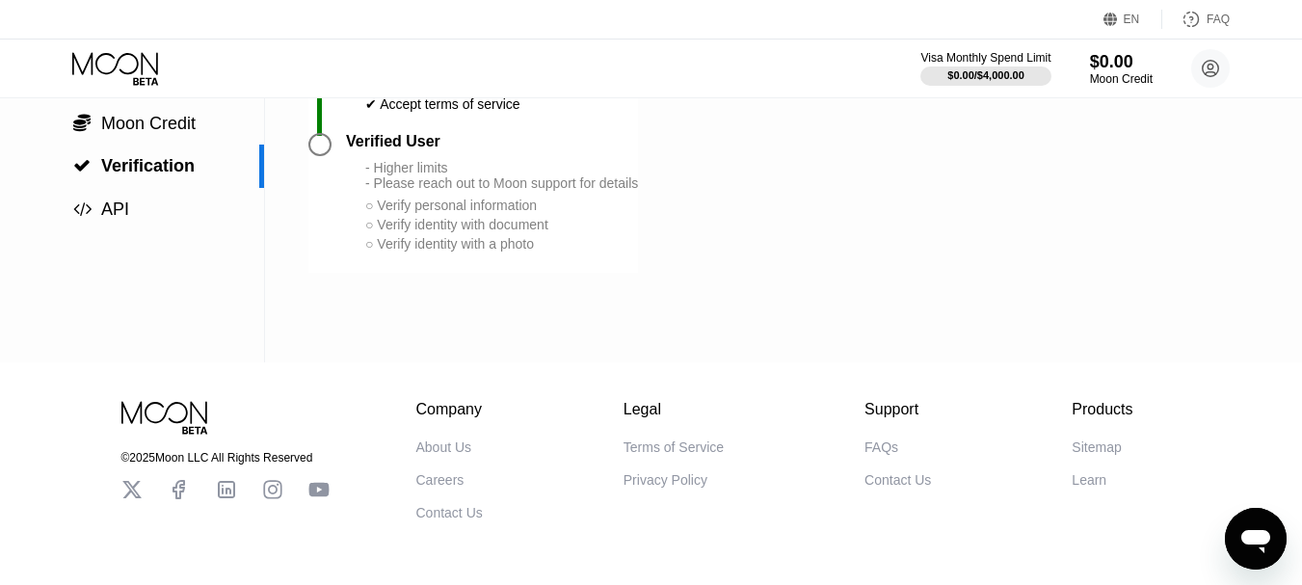
scroll to position [193, 0]
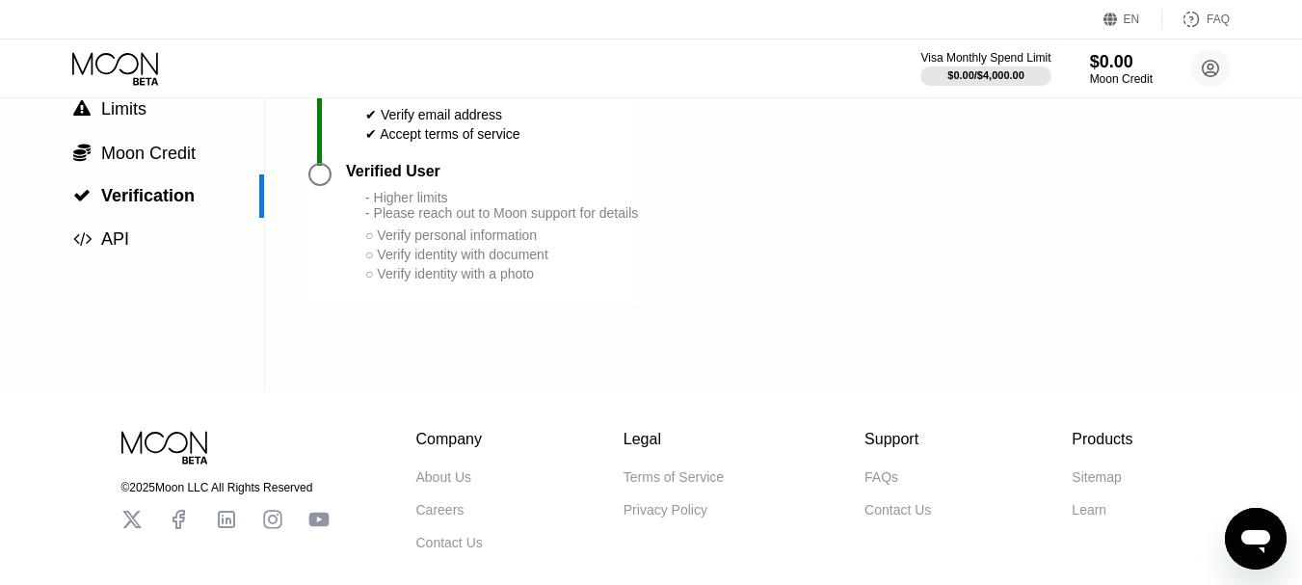
click at [400, 243] on div "○ Verify personal information" at bounding box center [501, 234] width 273 height 15
click at [413, 262] on div "○ Verify identity with document" at bounding box center [501, 254] width 273 height 15
click at [375, 243] on div "○ Verify personal information" at bounding box center [501, 234] width 273 height 15
click at [409, 243] on div "○ Verify personal information" at bounding box center [501, 234] width 273 height 15
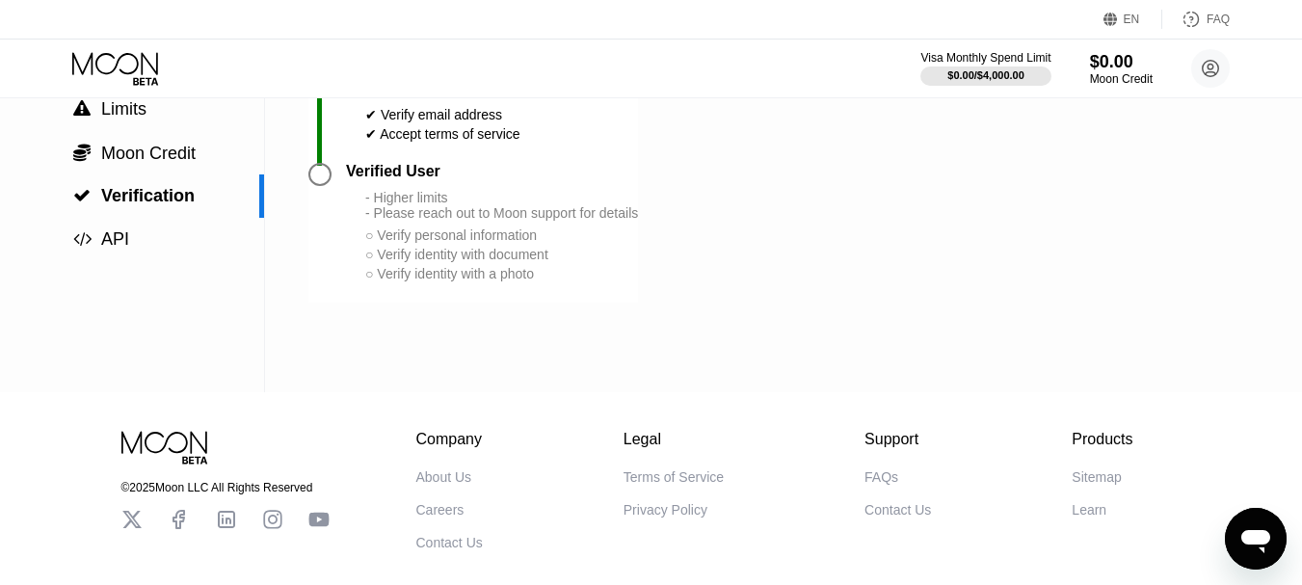
click at [313, 186] on div at bounding box center [319, 174] width 23 height 23
drag, startPoint x: 348, startPoint y: 178, endPoint x: 491, endPoint y: 238, distance: 155.5
click at [473, 179] on div "Verified User" at bounding box center [492, 171] width 292 height 17
click at [491, 221] on div "- Higher limits - Please reach out to Moon support for details" at bounding box center [501, 205] width 273 height 31
click at [123, 249] on span "API" at bounding box center [115, 238] width 28 height 19
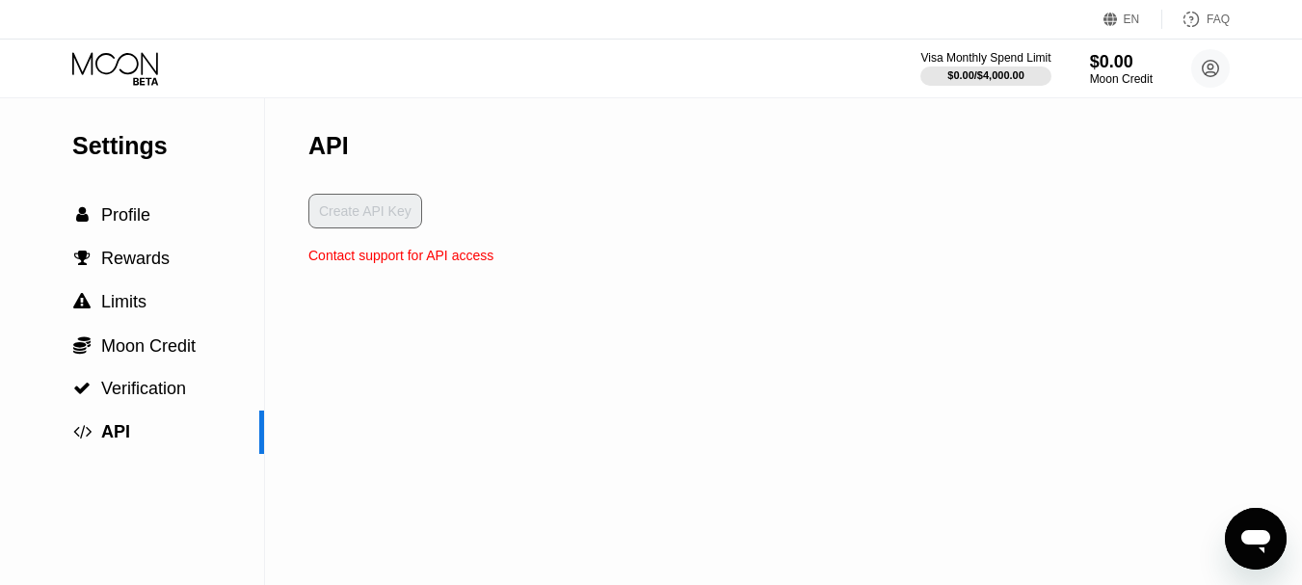
click at [354, 263] on div "Contact support for API access" at bounding box center [400, 255] width 185 height 15
click at [356, 204] on div "Create API Key" at bounding box center [400, 221] width 185 height 54
click at [1127, 82] on div "Moon Credit" at bounding box center [1121, 78] width 65 height 13
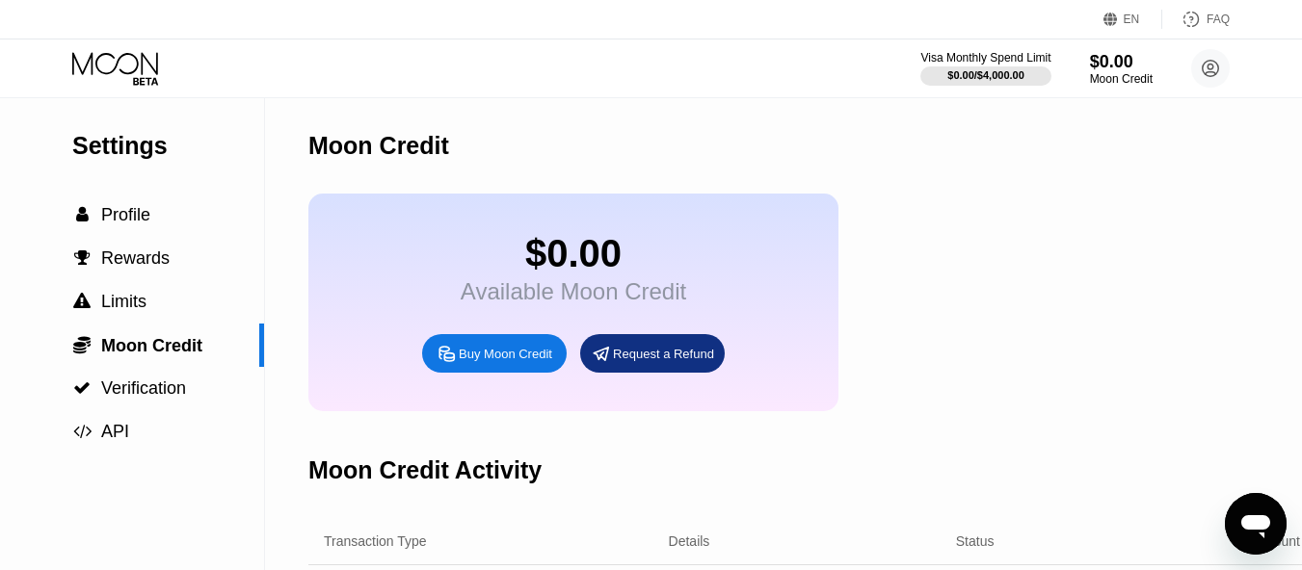
click at [1231, 58] on div "Visa Monthly Spend Limit $0.00 / $4,000.00 $0.00 Moon Credit korthex [EMAIL_ADD…" at bounding box center [651, 69] width 1302 height 58
click at [1224, 65] on circle at bounding box center [1210, 68] width 39 height 39
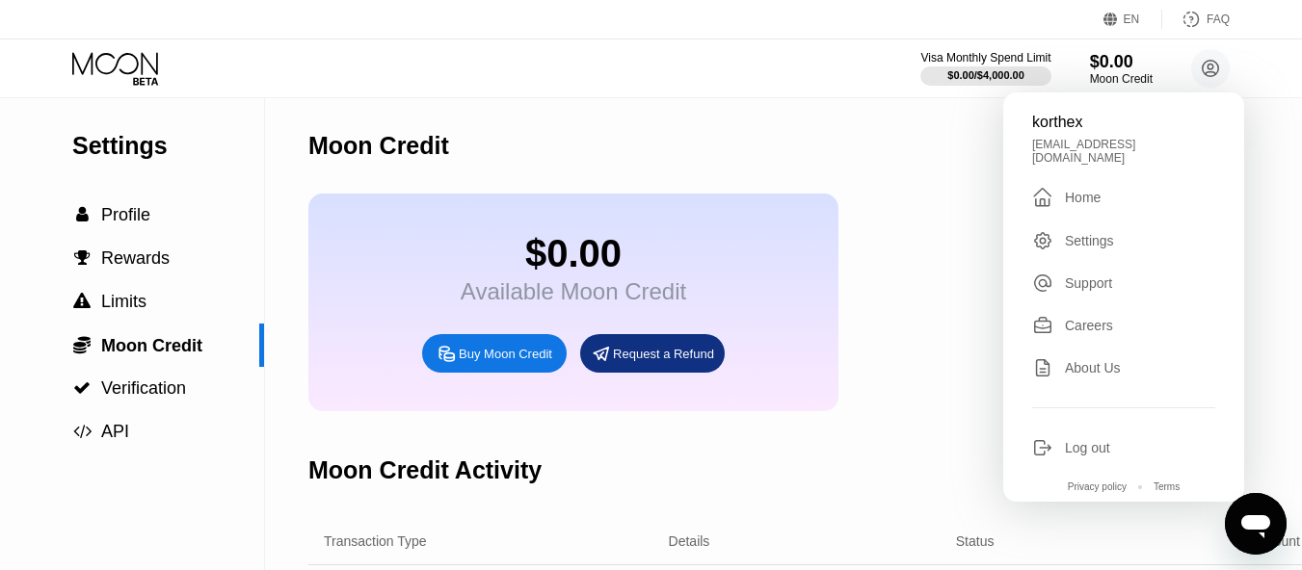
click at [1115, 143] on div "[EMAIL_ADDRESS][DOMAIN_NAME]" at bounding box center [1123, 151] width 183 height 27
